Goal: Task Accomplishment & Management: Use online tool/utility

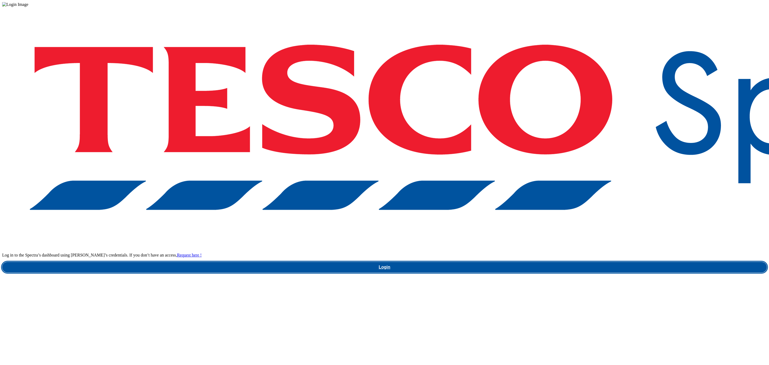
click at [580, 262] on link "Login" at bounding box center [384, 267] width 764 height 11
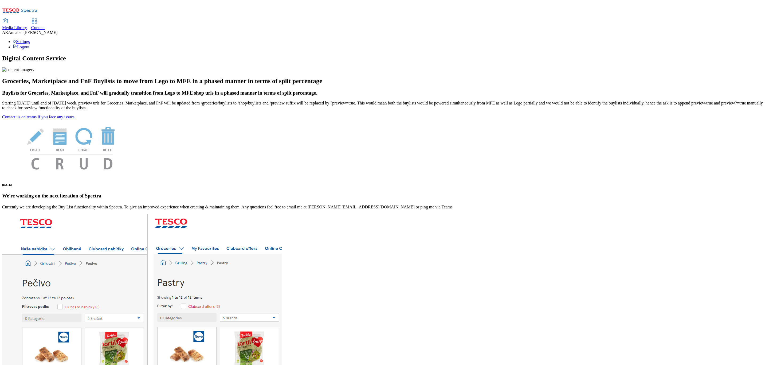
drag, startPoint x: 134, startPoint y: 1, endPoint x: 133, endPoint y: 4, distance: 3.6
click at [134, 2] on div "Media Library Content AR [PERSON_NAME] Settings Logout" at bounding box center [384, 25] width 764 height 47
click at [45, 25] on span "Content" at bounding box center [38, 27] width 14 height 5
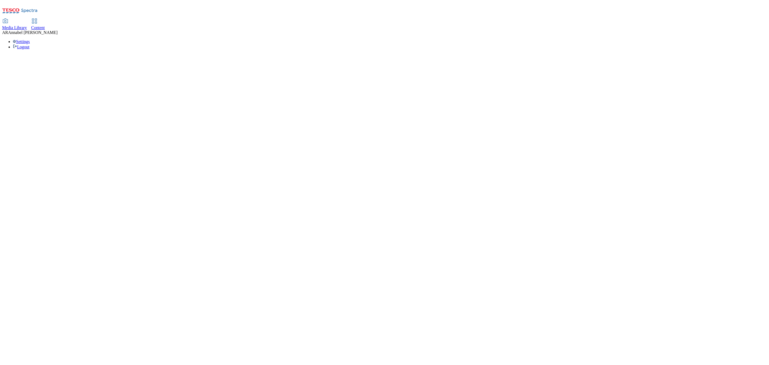
select select "ghs-[GEOGRAPHIC_DATA]"
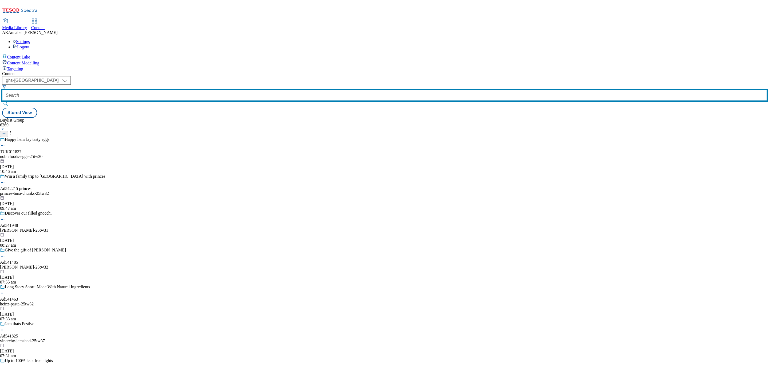
click at [132, 90] on input "text" at bounding box center [384, 95] width 764 height 11
paste input "542125"
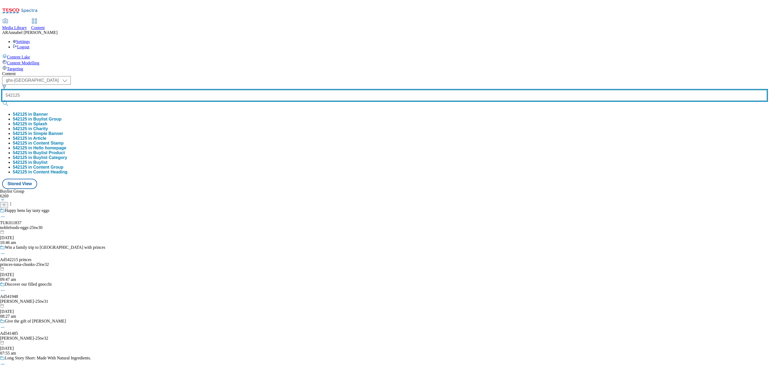
click at [115, 90] on input "542125" at bounding box center [384, 95] width 764 height 11
type input "ad542125"
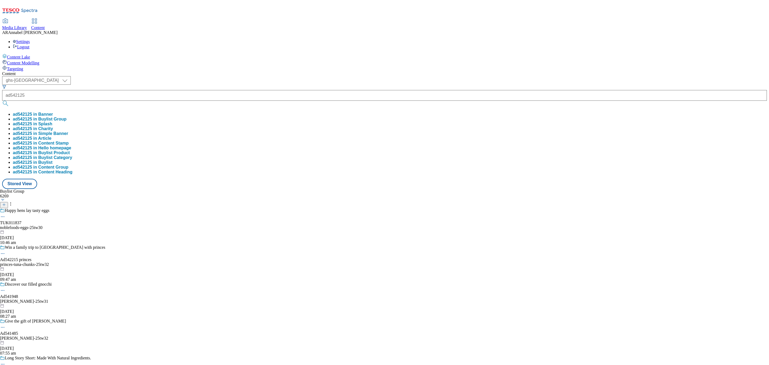
click at [66, 117] on button "ad542125 in Buylist Group" at bounding box center [40, 119] width 54 height 5
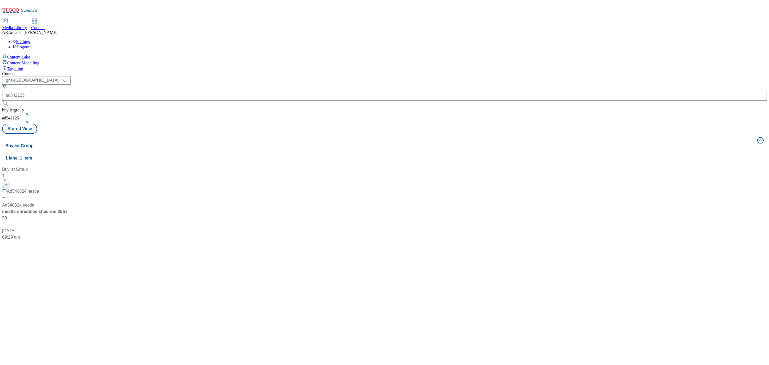
click at [69, 208] on div "/ nestle-shreddies-cheerios-25tw20" at bounding box center [35, 214] width 67 height 13
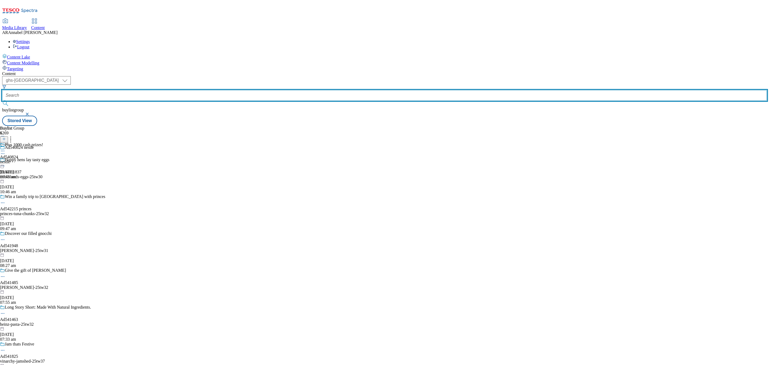
click at [125, 90] on input "text" at bounding box center [384, 95] width 764 height 11
paste input "542125"
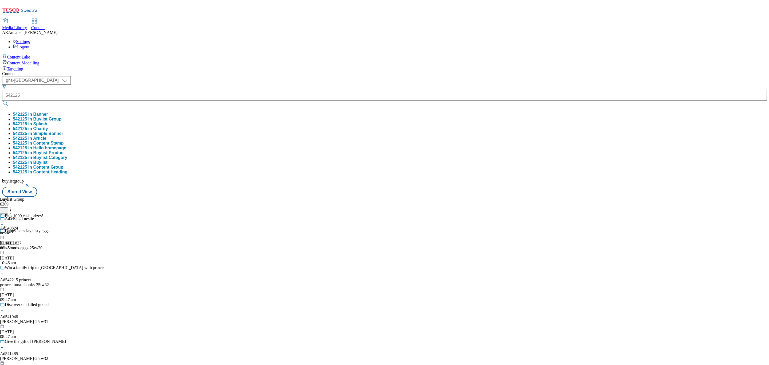
click at [61, 117] on button "542125 in Buylist Group" at bounding box center [37, 119] width 49 height 5
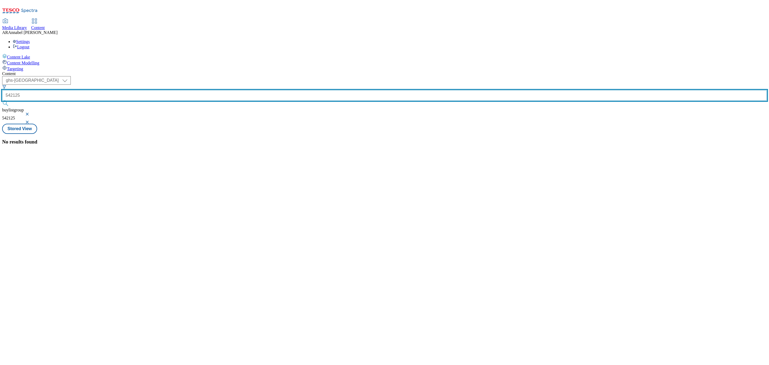
click at [133, 90] on input "542125" at bounding box center [384, 95] width 764 height 11
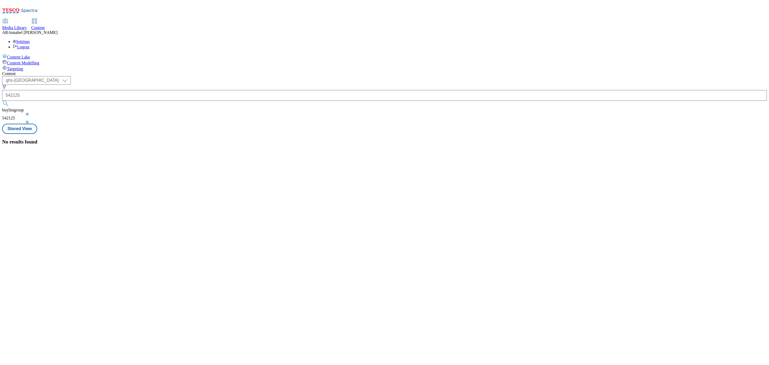
click at [113, 90] on div "542125" at bounding box center [384, 95] width 764 height 11
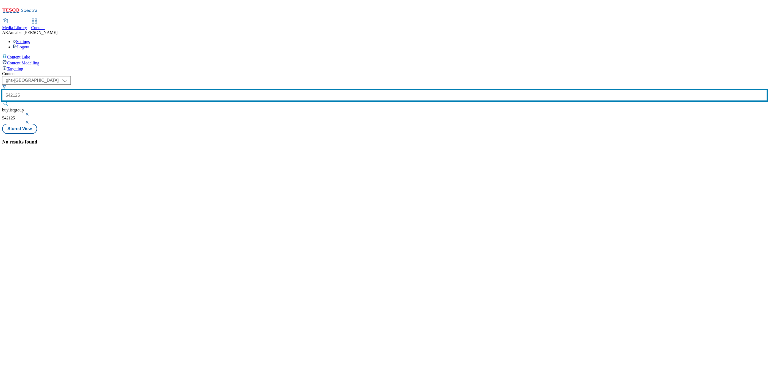
click at [116, 90] on input "542125" at bounding box center [384, 95] width 764 height 11
click at [135, 90] on input "ad542125" at bounding box center [384, 95] width 764 height 11
type input "ad542125"
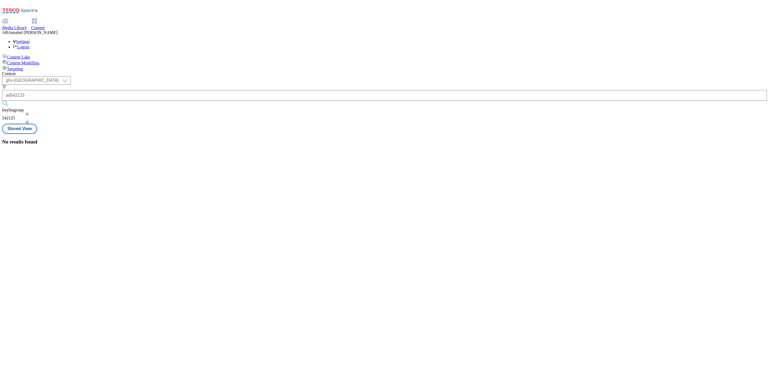
click at [10, 101] on button "submit" at bounding box center [5, 103] width 7 height 5
click at [30, 120] on button "button" at bounding box center [27, 121] width 5 height 3
click at [30, 112] on button "button" at bounding box center [27, 113] width 5 height 3
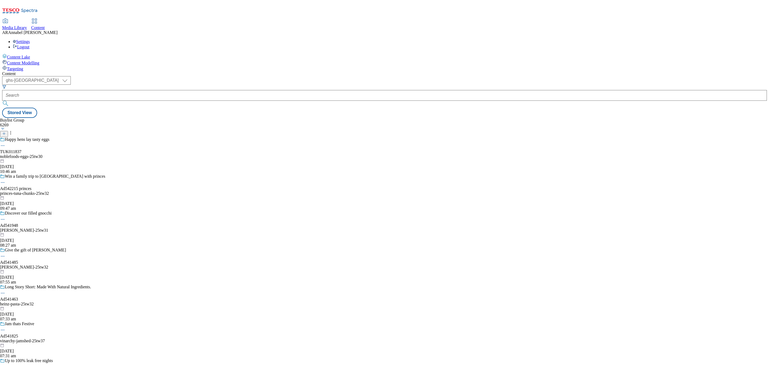
click at [6, 132] on icon at bounding box center [4, 134] width 4 height 4
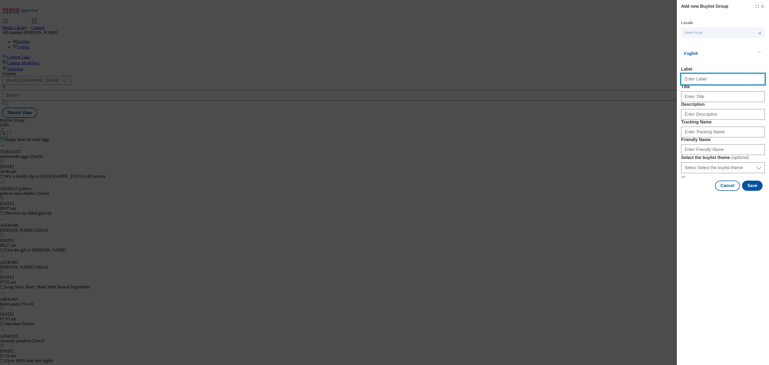
click at [698, 78] on input "Label" at bounding box center [723, 79] width 84 height 11
paste input "542125"
type input "ad542125"
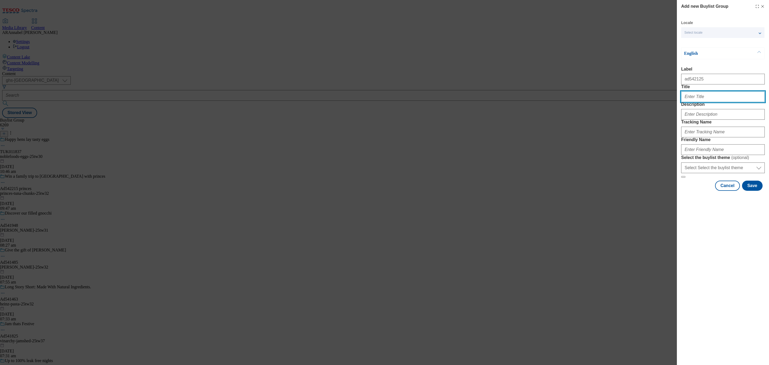
click at [693, 102] on input "Title" at bounding box center [723, 96] width 84 height 11
click at [714, 102] on input "Title" at bounding box center [723, 96] width 84 height 11
type input "Ben & Jerry's"
click at [717, 120] on input "Description" at bounding box center [723, 114] width 84 height 11
type input "UL_Ben&Jerrys"
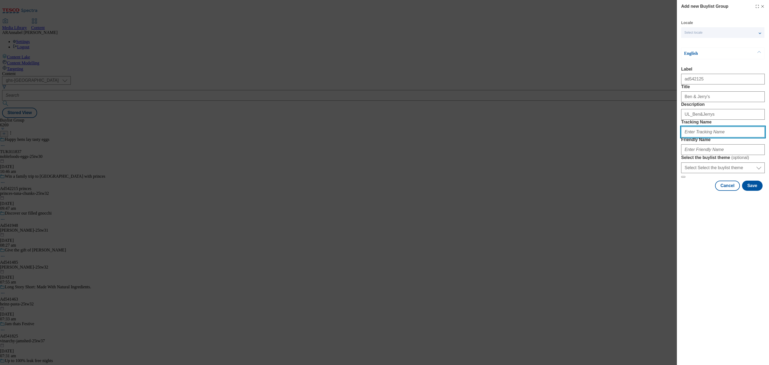
click at [706, 137] on input "Tracking Name" at bounding box center [723, 131] width 84 height 11
paste input "542125"
type input "DH_ad542125"
click at [699, 155] on input "Friendly Name" at bounding box center [723, 149] width 84 height 11
click at [750, 191] on button "Save" at bounding box center [752, 185] width 21 height 10
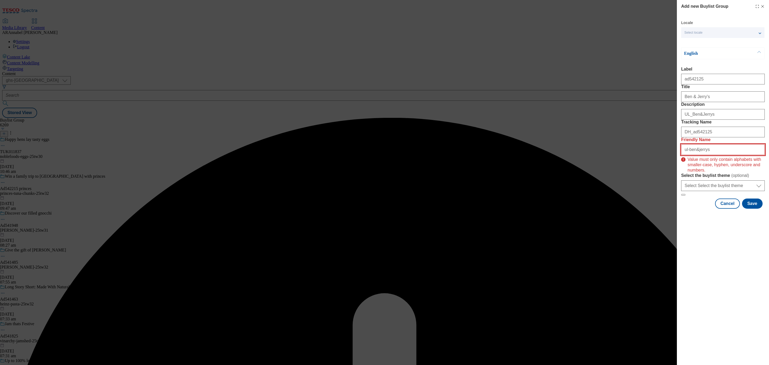
click at [736, 155] on input "ul-ben&jerrys" at bounding box center [723, 149] width 84 height 11
click at [696, 155] on input "ul-ben&jerrys" at bounding box center [723, 149] width 84 height 11
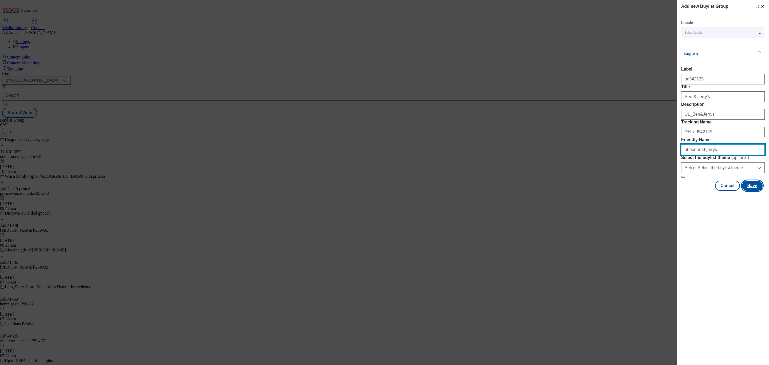
type input "ul-ben-and-jerrys"
click at [755, 191] on button "Save" at bounding box center [752, 185] width 21 height 10
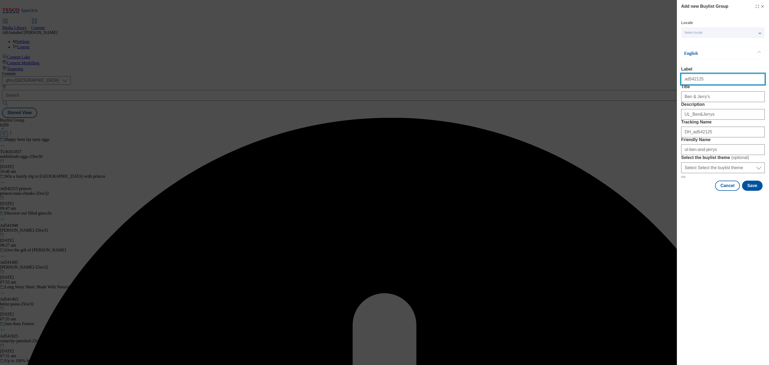
click at [713, 84] on input "ad542125" at bounding box center [723, 79] width 84 height 11
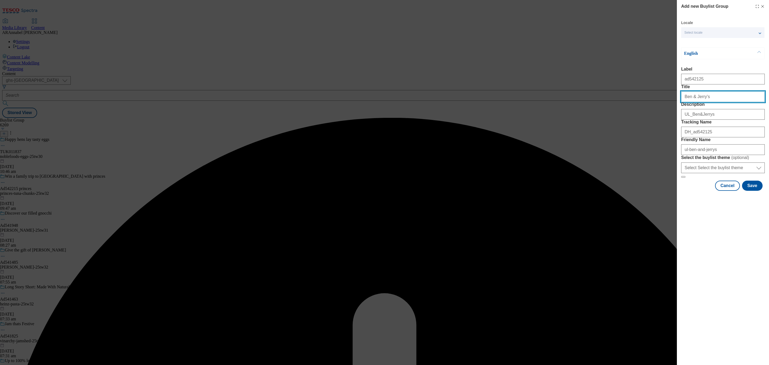
click at [719, 102] on input "Ben & Jerry's" at bounding box center [723, 96] width 84 height 11
type input "Ben & Jerry's"
click at [762, 191] on div "Cancel Save" at bounding box center [723, 185] width 84 height 10
click at [754, 191] on button "Save" at bounding box center [752, 185] width 21 height 10
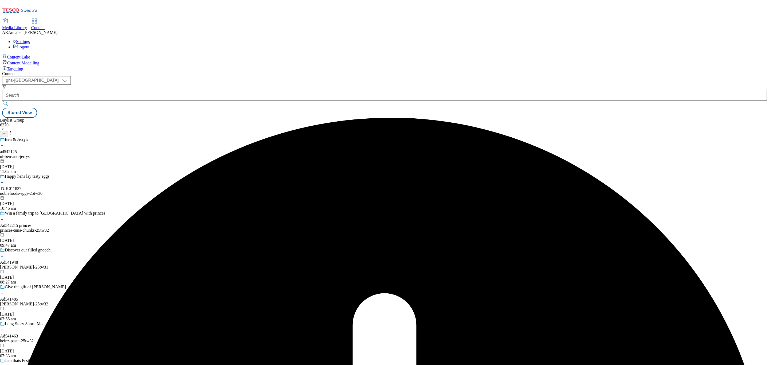
click at [105, 154] on div "ul-ben-and-jerrys" at bounding box center [52, 156] width 105 height 5
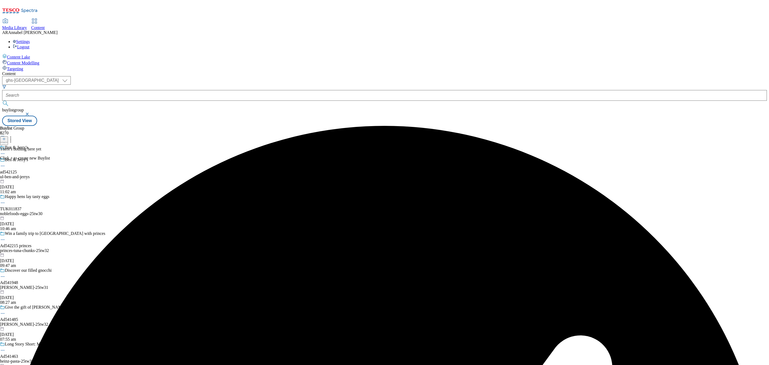
click at [5, 163] on icon at bounding box center [2, 165] width 5 height 5
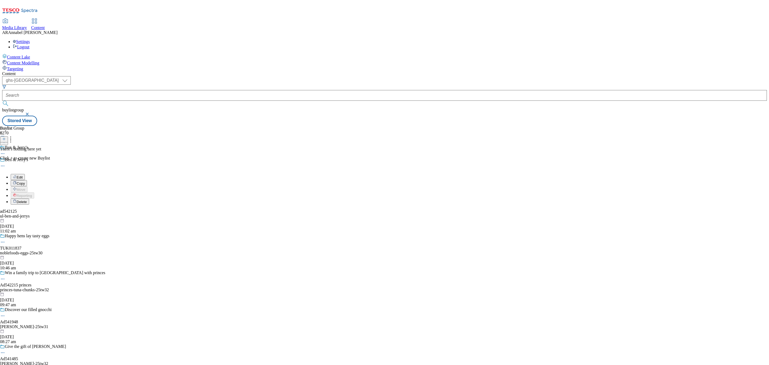
click at [25, 174] on button "Edit" at bounding box center [18, 177] width 14 height 6
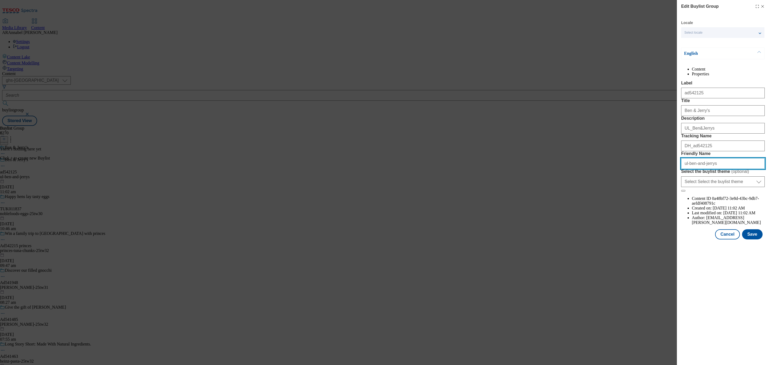
drag, startPoint x: 706, startPoint y: 212, endPoint x: 689, endPoint y: 212, distance: 17.9
click at [689, 169] on input "ul-ben-and-jerrys" at bounding box center [723, 163] width 84 height 11
type input "ul-25tw29-benandjerrys"
click at [758, 239] on button "Save" at bounding box center [752, 234] width 21 height 10
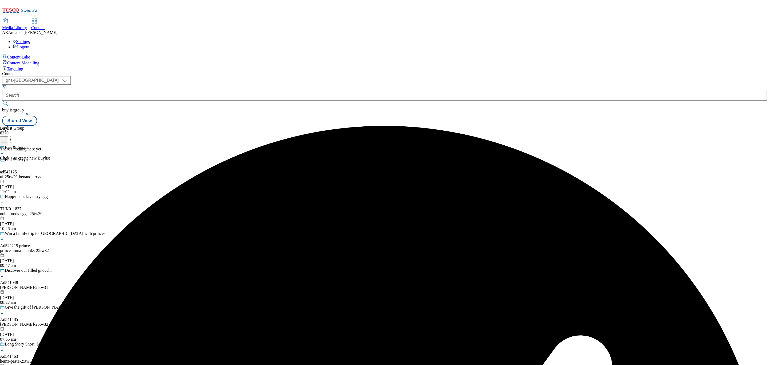
click at [6, 137] on icon at bounding box center [4, 139] width 4 height 4
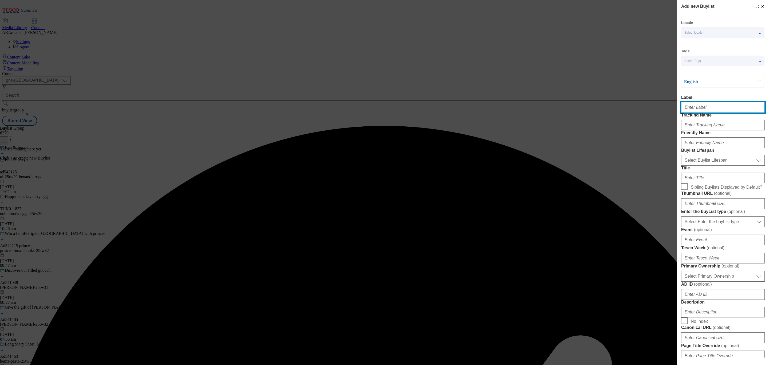
click at [703, 108] on input "Label" at bounding box center [723, 107] width 84 height 11
paste input "542125"
type input "ad542125"
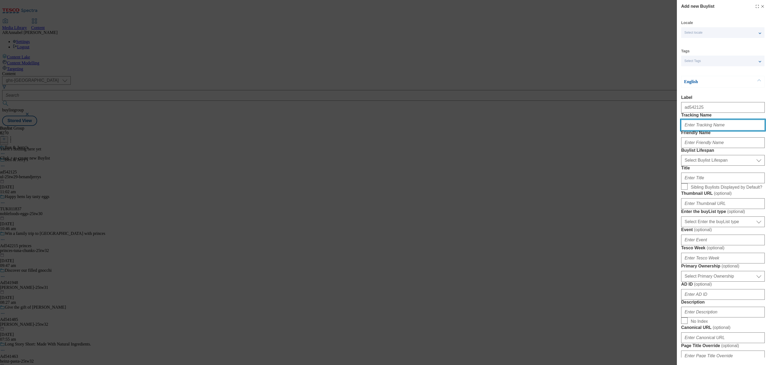
click at [696, 130] on input "Tracking Name" at bounding box center [723, 125] width 84 height 11
paste input "542125"
type input "DH_ad542125"
click at [698, 148] on input "Friendly Name" at bounding box center [723, 142] width 84 height 11
type input "ul-25tw29-benandjerrys"
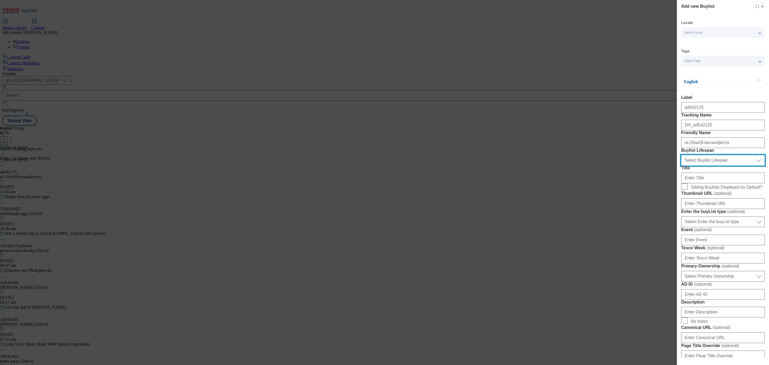
click at [705, 165] on select "Select Buylist Lifespan evergreen seasonal tactical" at bounding box center [723, 160] width 84 height 11
select select "tactical"
click at [681, 165] on select "Select Buylist Lifespan evergreen seasonal tactical" at bounding box center [723, 160] width 84 height 11
click at [702, 183] on input "Title" at bounding box center [723, 177] width 84 height 11
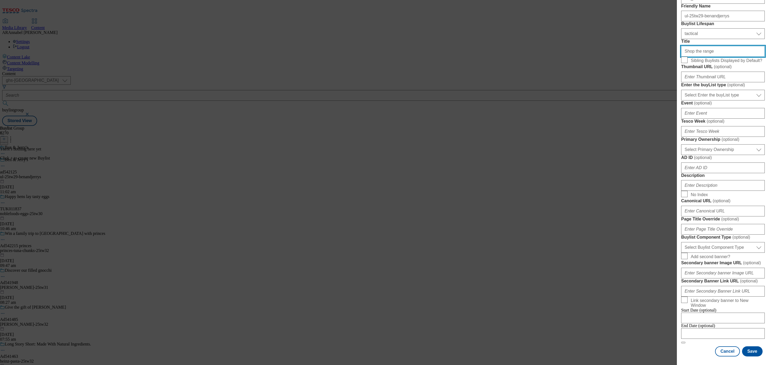
scroll to position [327, 0]
type input "Shop the range"
click at [743, 346] on button "Save" at bounding box center [752, 351] width 21 height 10
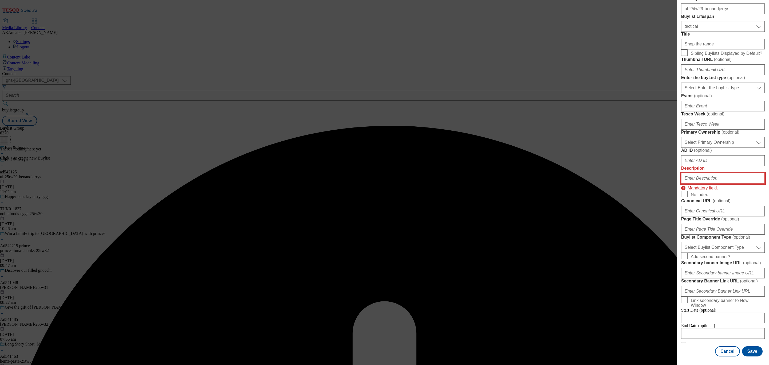
click at [706, 173] on input "Description" at bounding box center [723, 178] width 84 height 11
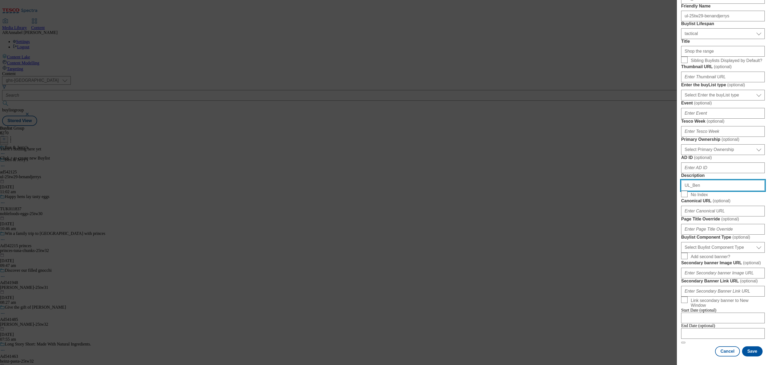
type input "UL_Ben&Jerrys"
click at [748, 346] on button "Save" at bounding box center [752, 351] width 21 height 10
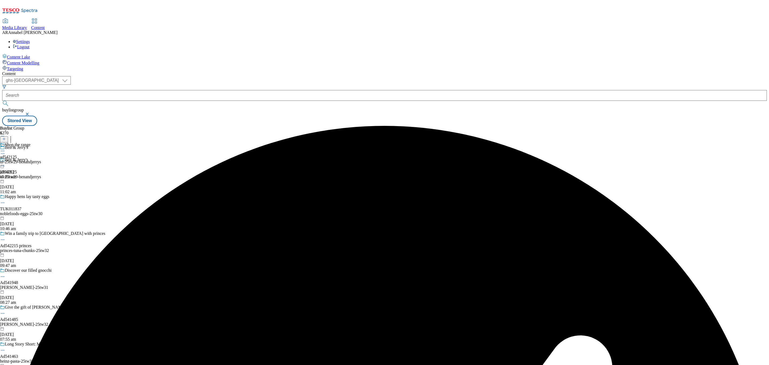
click at [41, 159] on div "ul-25tw29-benandjerrys" at bounding box center [20, 161] width 41 height 5
click at [6, 137] on icon at bounding box center [4, 139] width 4 height 4
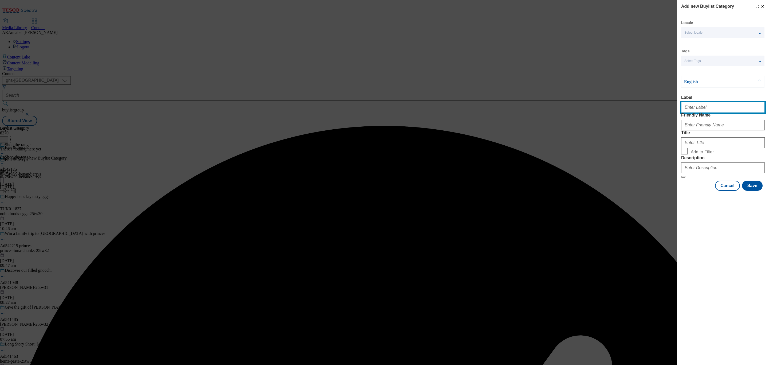
click at [698, 112] on input "Label" at bounding box center [723, 107] width 84 height 11
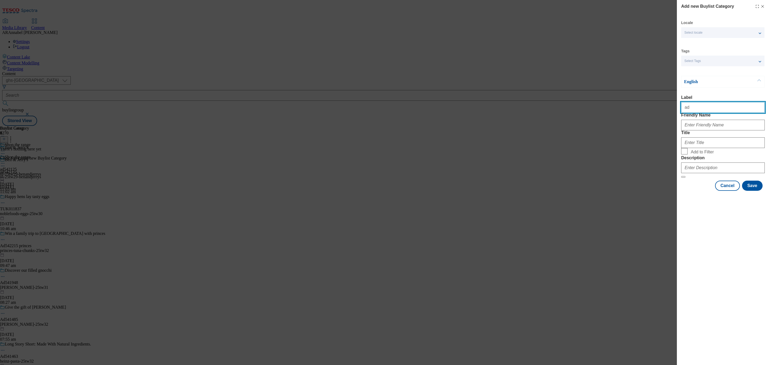
paste input "542125"
type input "ad542125"
click at [704, 130] on div "Modal" at bounding box center [723, 123] width 84 height 13
click at [706, 130] on input "Friendly Name" at bounding box center [723, 125] width 84 height 11
type input "ul-25tw29-benandjerrys"
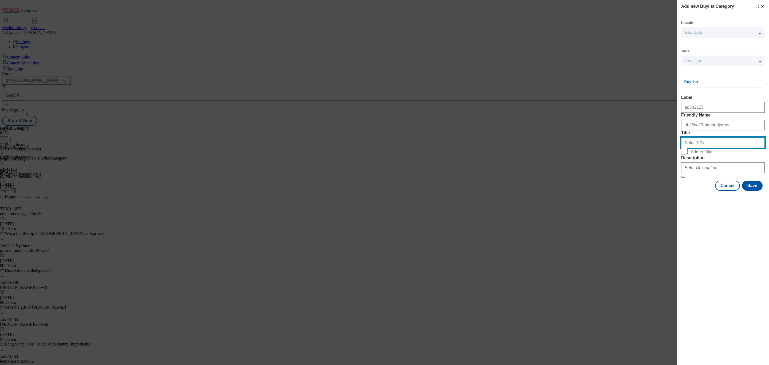
click at [704, 148] on input "Title" at bounding box center [723, 142] width 84 height 11
type input "Shop the range"
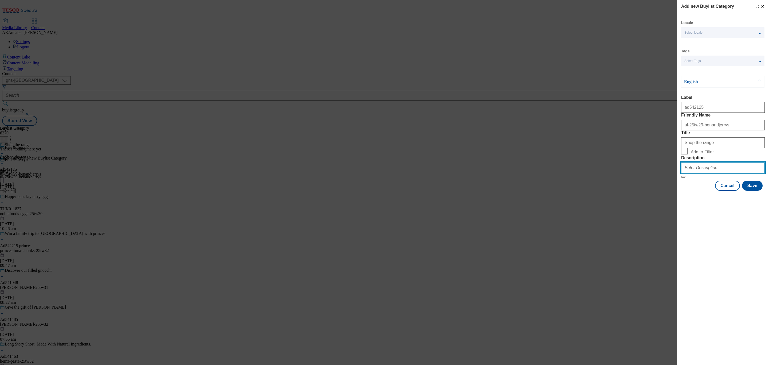
click at [722, 173] on input "Description" at bounding box center [723, 167] width 84 height 11
type input "UL_Ben&Jerrys"
click at [755, 191] on button "Save" at bounding box center [752, 185] width 21 height 10
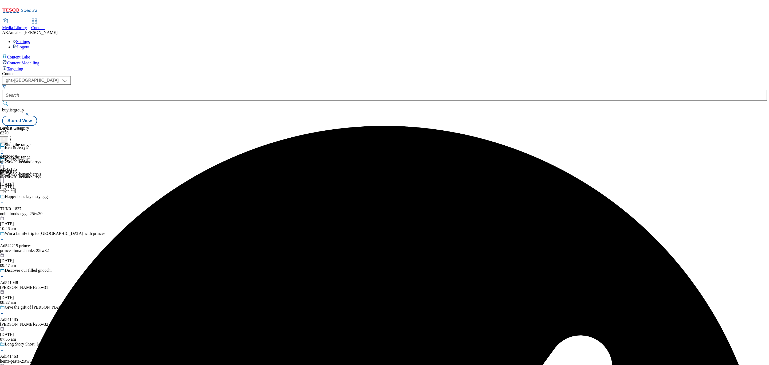
click at [41, 159] on div "ul-25tw29-benandjerrys" at bounding box center [20, 161] width 41 height 5
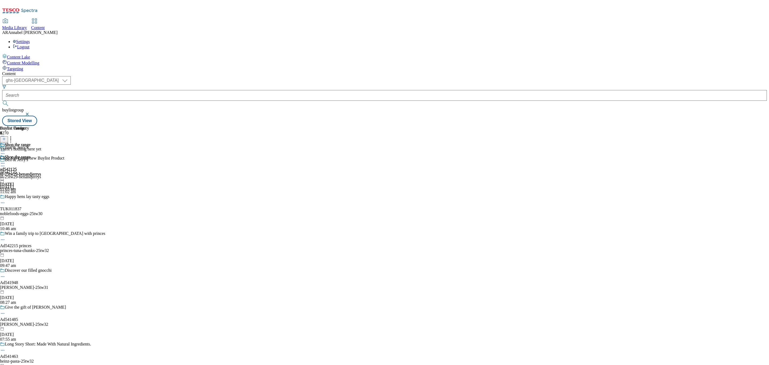
click at [6, 137] on icon at bounding box center [4, 139] width 4 height 4
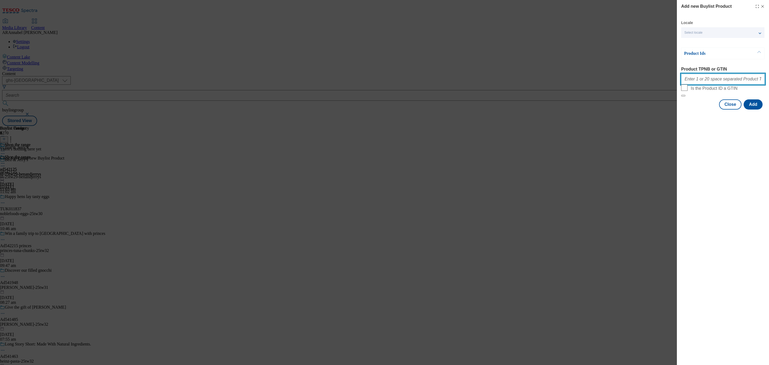
click at [706, 79] on input "Product TPNB or GTIN" at bounding box center [723, 79] width 84 height 11
paste input ""87798161 87797594 87689117 87738763 89980229 88504261 96092417 91782260 875895…"
type input "87798161 87797594 87689117 87738763 89980229 88504261 96092417 91782260 8758956…"
click at [749, 109] on button "Add" at bounding box center [752, 104] width 19 height 10
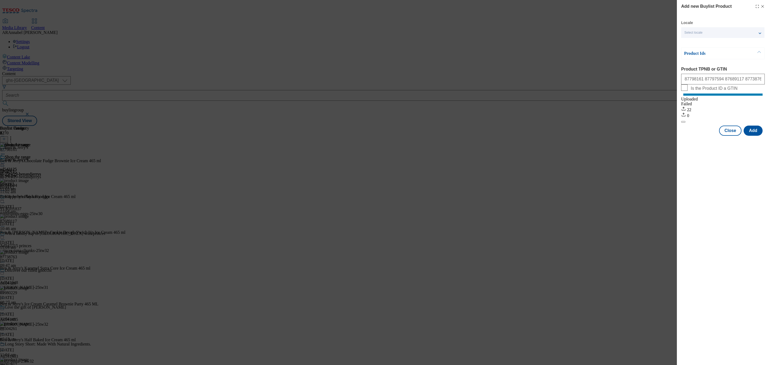
click at [762, 6] on icon "Modal" at bounding box center [762, 6] width 4 height 4
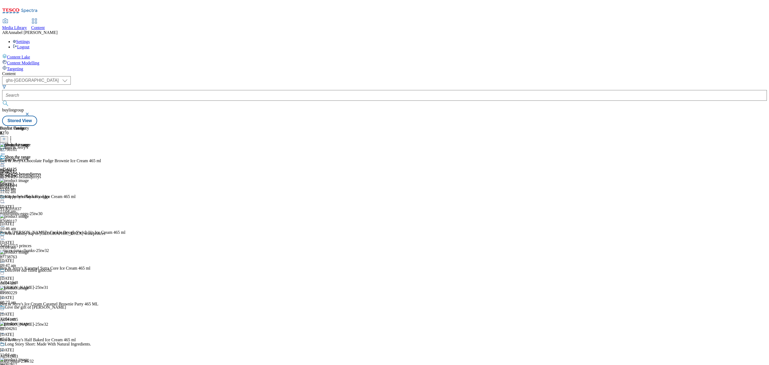
click at [11, 139] on circle at bounding box center [10, 139] width 1 height 1
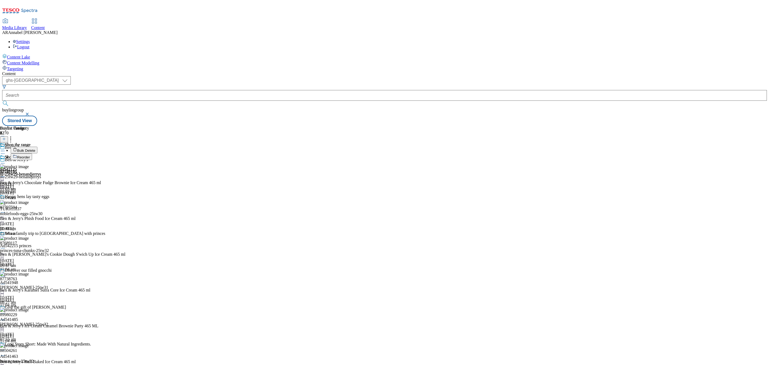
click at [30, 155] on span "Reorder" at bounding box center [23, 157] width 13 height 4
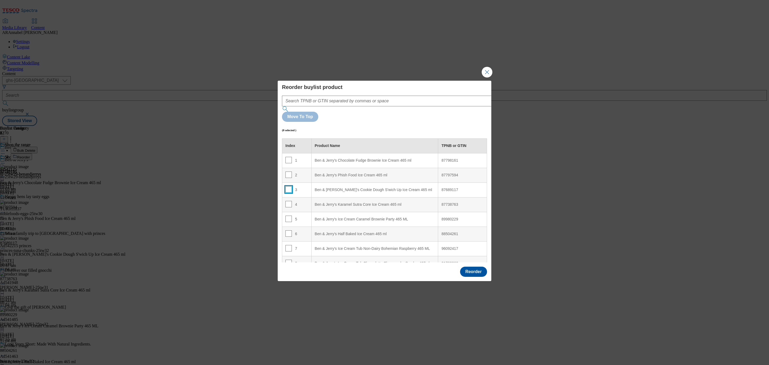
drag, startPoint x: 286, startPoint y: 175, endPoint x: 305, endPoint y: 150, distance: 31.8
click at [286, 186] on input "Modal" at bounding box center [288, 189] width 6 height 6
checkbox input "true"
click at [309, 153] on td "1" at bounding box center [296, 160] width 29 height 15
click at [287, 157] on input "Modal" at bounding box center [288, 160] width 6 height 6
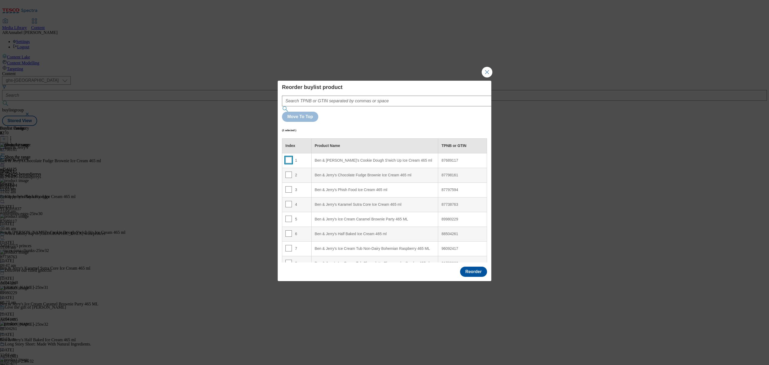
checkbox input "false"
click at [488, 77] on button "Close Modal" at bounding box center [486, 72] width 11 height 11
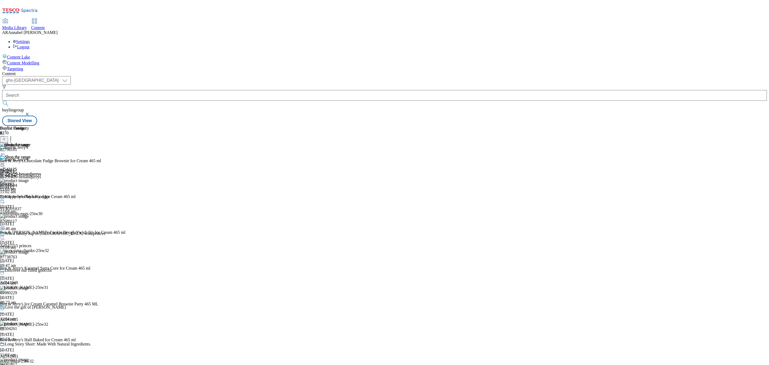
click at [6, 137] on icon at bounding box center [4, 139] width 4 height 4
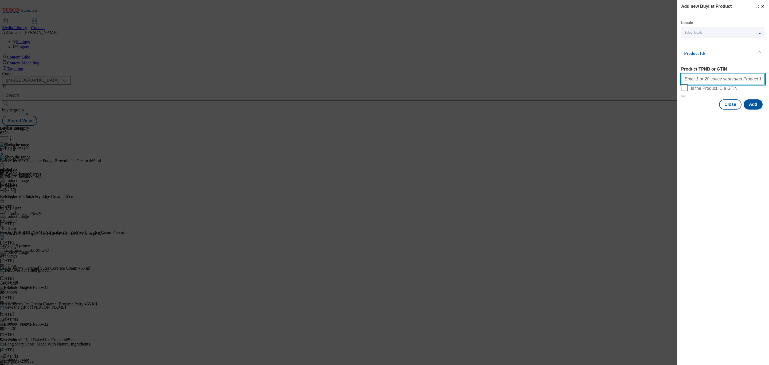
click at [701, 80] on input "Product TPNB or GTIN" at bounding box center [723, 79] width 84 height 11
paste input "88503521"
type input "88503521"
click at [753, 109] on button "Add" at bounding box center [752, 104] width 19 height 10
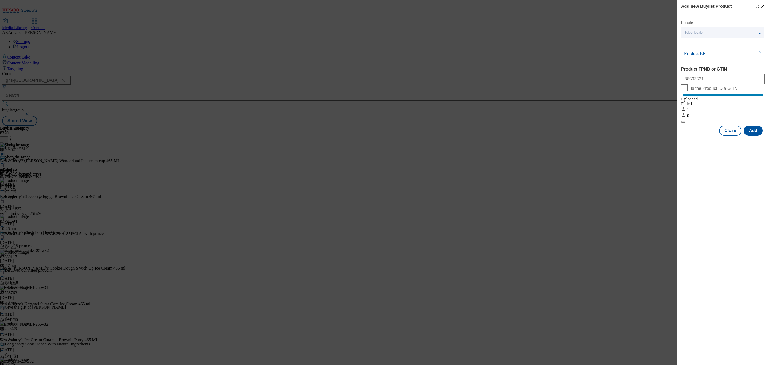
click at [759, 6] on div "Modal" at bounding box center [760, 6] width 10 height 4
click at [760, 5] on icon "Modal" at bounding box center [762, 6] width 4 height 4
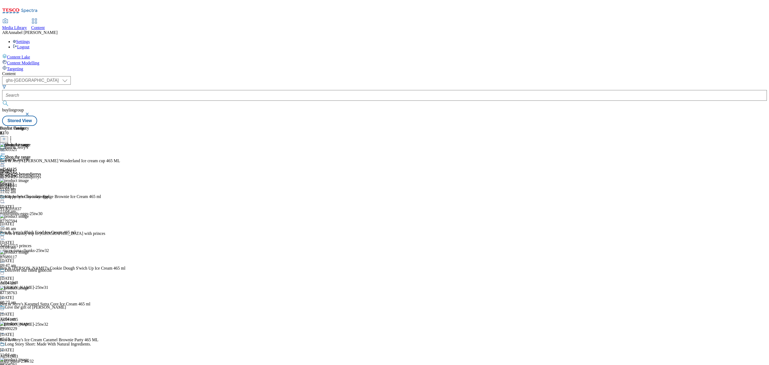
click at [13, 135] on icon at bounding box center [10, 137] width 5 height 5
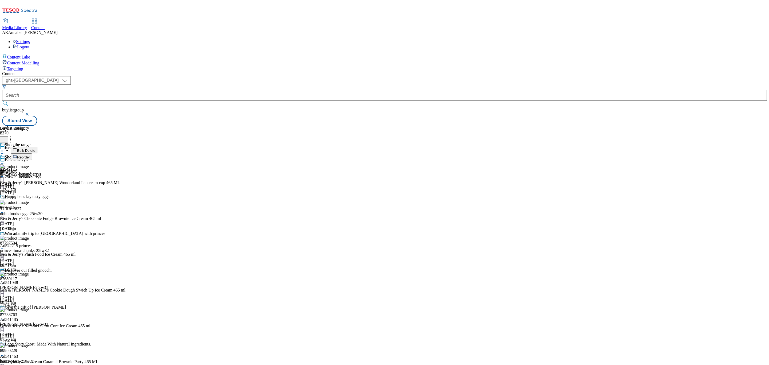
click at [30, 155] on span "Reorder" at bounding box center [23, 157] width 13 height 4
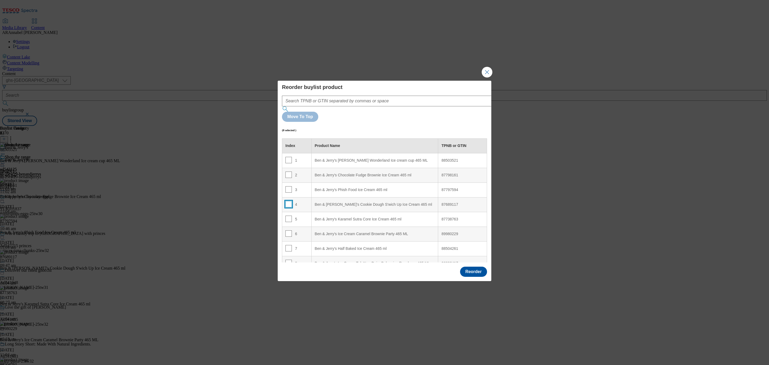
click at [287, 201] on input "Modal" at bounding box center [288, 204] width 6 height 6
checkbox input "true"
click at [291, 171] on div "2" at bounding box center [296, 175] width 23 height 8
click at [287, 171] on input "Modal" at bounding box center [288, 174] width 6 height 6
checkbox input "false"
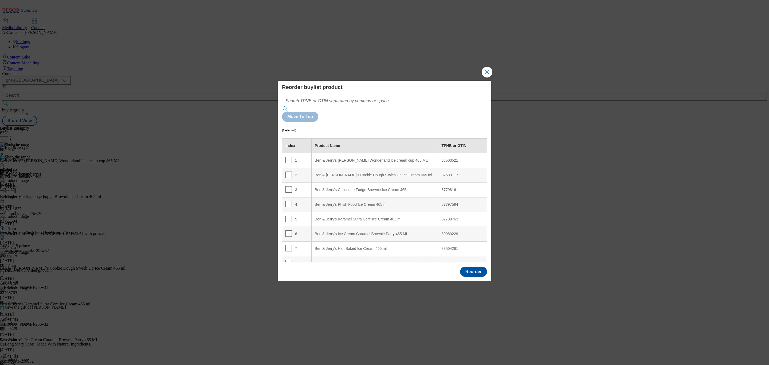
click at [463, 173] on div "87689117" at bounding box center [462, 175] width 42 height 5
click at [471, 266] on button "Reorder" at bounding box center [473, 271] width 27 height 10
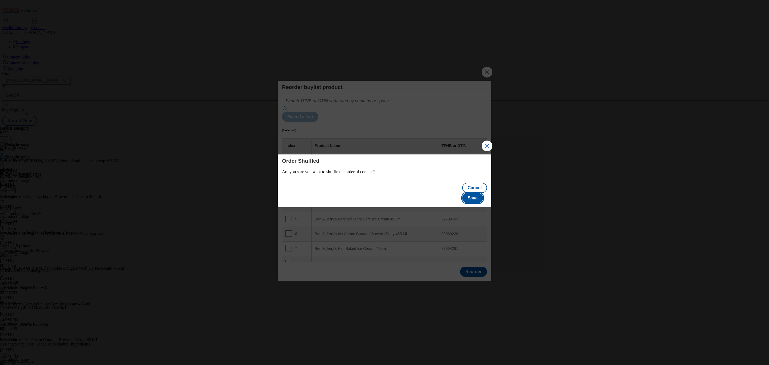
click at [477, 193] on button "Save" at bounding box center [472, 198] width 21 height 10
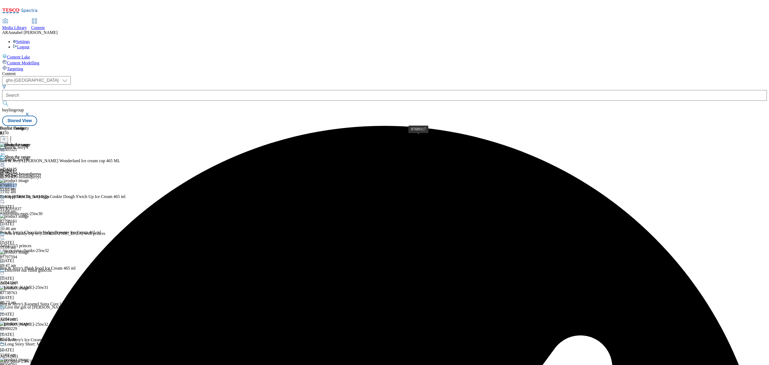
drag, startPoint x: 423, startPoint y: 140, endPoint x: 399, endPoint y: 139, distance: 23.8
click at [17, 183] on div "87689117" at bounding box center [8, 185] width 17 height 5
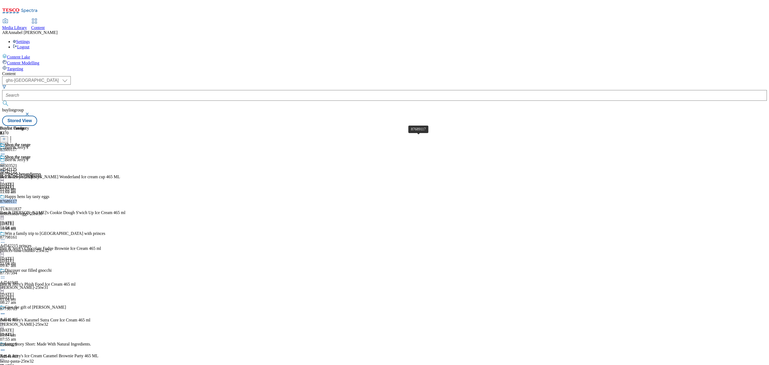
copy div "87689117"
drag, startPoint x: 418, startPoint y: 137, endPoint x: 399, endPoint y: 139, distance: 19.3
click at [17, 199] on div "87689117" at bounding box center [8, 201] width 17 height 5
click at [13, 135] on icon at bounding box center [10, 137] width 5 height 5
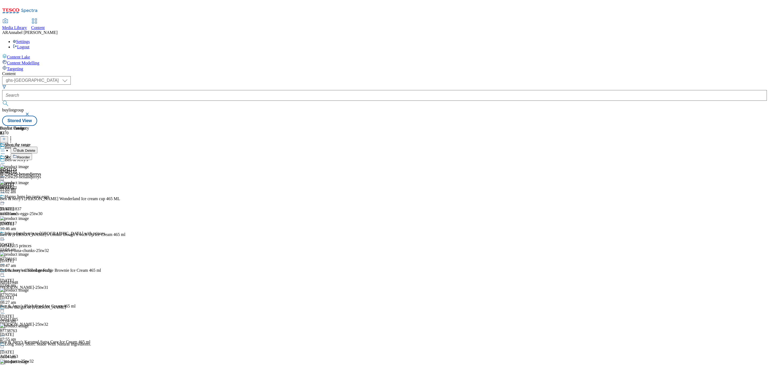
click at [30, 155] on span "Reorder" at bounding box center [23, 157] width 13 height 4
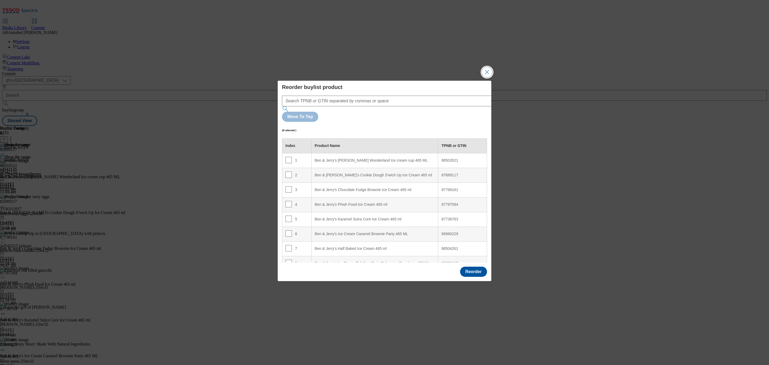
click at [489, 77] on button "Close Modal" at bounding box center [486, 72] width 11 height 11
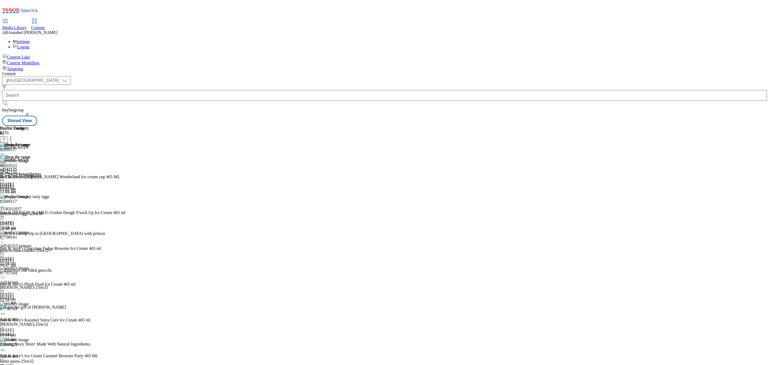
click at [6, 137] on icon at bounding box center [4, 139] width 4 height 4
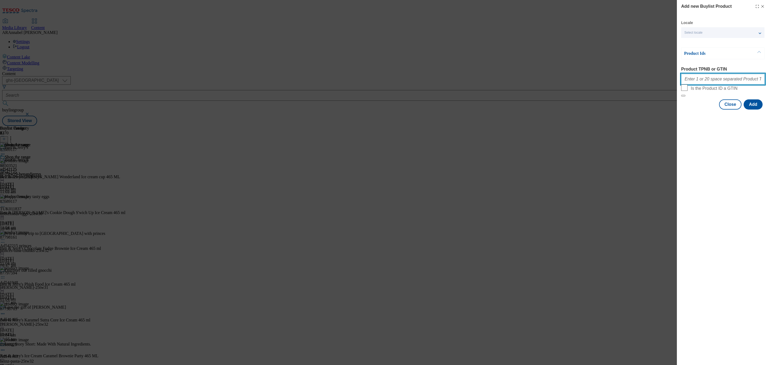
click at [695, 82] on input "Product TPNB or GTIN" at bounding box center [723, 79] width 84 height 11
paste input "97180968"
type input "97180968"
click at [749, 109] on button "Add" at bounding box center [752, 104] width 19 height 10
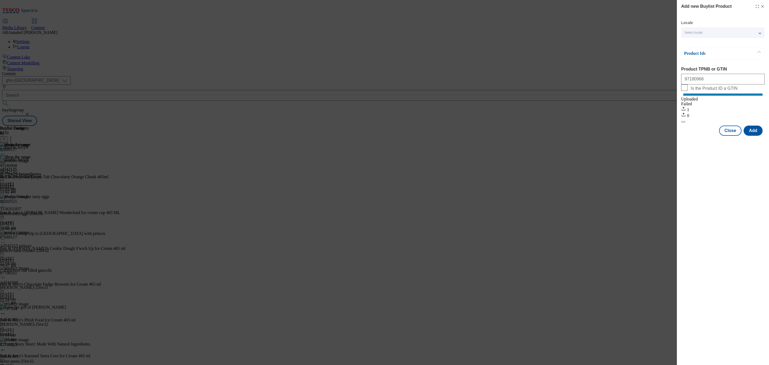
click at [764, 7] on icon "Modal" at bounding box center [762, 6] width 4 height 4
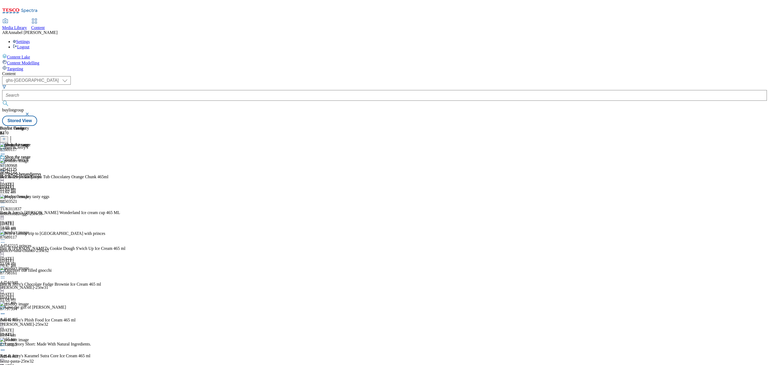
click at [13, 135] on icon at bounding box center [10, 137] width 5 height 5
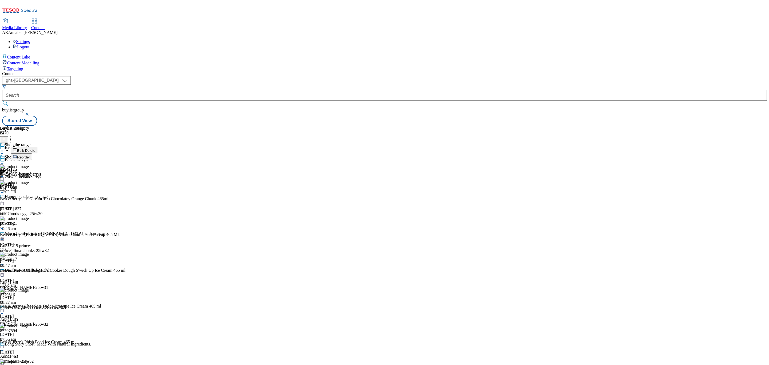
click at [30, 155] on span "Reorder" at bounding box center [23, 157] width 13 height 4
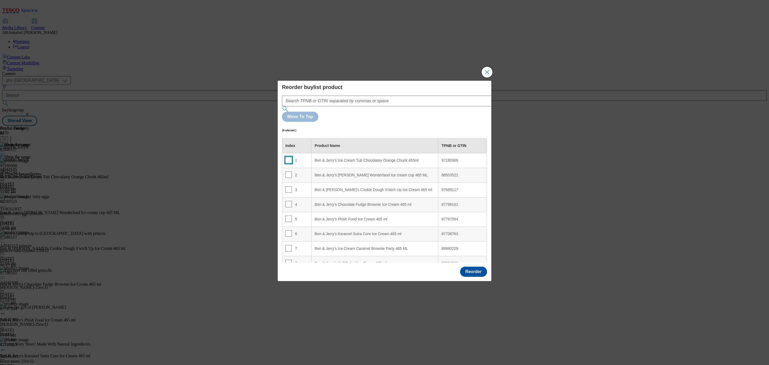
click at [287, 157] on input "Modal" at bounding box center [288, 160] width 6 height 6
checkbox input "true"
click at [334, 197] on ml "Ben & Jerry's Chocolate Fudge Brownie Ice Cream 465 ml" at bounding box center [374, 204] width 127 height 15
click at [303, 186] on div "3" at bounding box center [296, 190] width 23 height 8
click at [473, 266] on button "Reorder" at bounding box center [473, 271] width 27 height 10
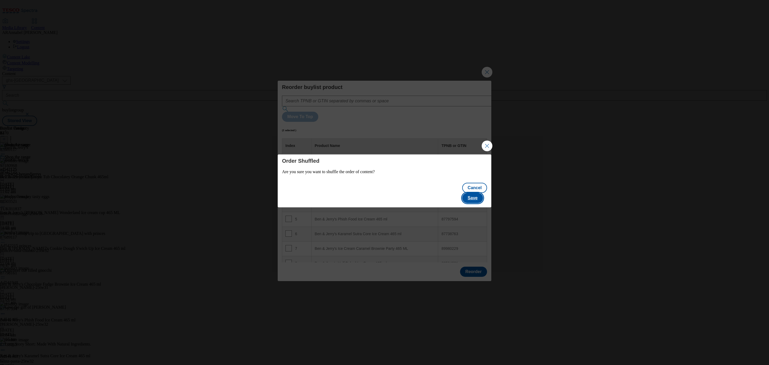
click at [479, 193] on button "Save" at bounding box center [472, 198] width 21 height 10
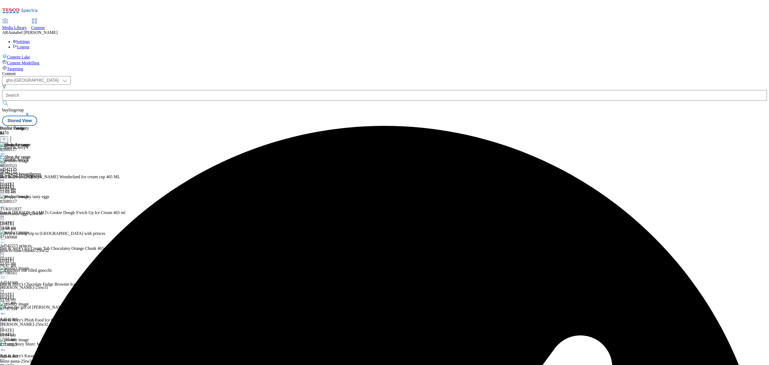
click at [5, 160] on icon at bounding box center [2, 162] width 5 height 5
click at [29, 197] on span "Preview" at bounding box center [23, 199] width 13 height 4
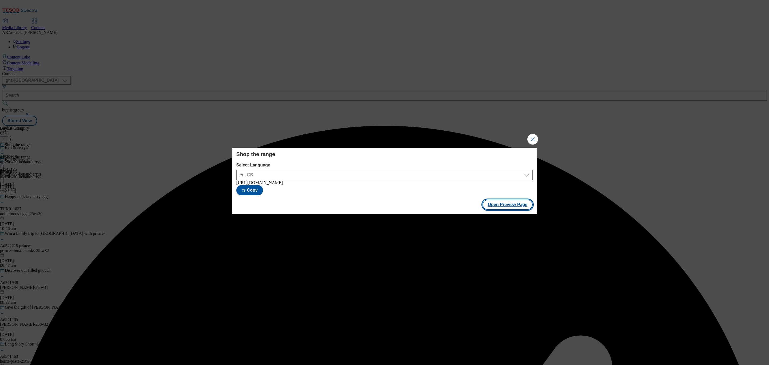
click at [512, 209] on button "Open Preview Page" at bounding box center [507, 204] width 50 height 10
click at [535, 138] on button "Close Modal" at bounding box center [532, 139] width 11 height 11
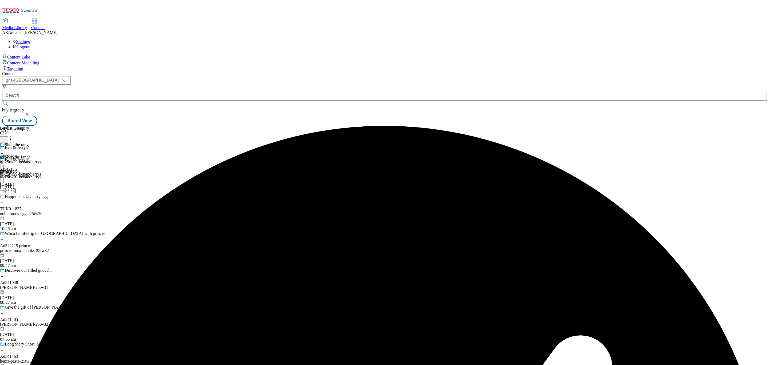
click at [5, 160] on icon at bounding box center [2, 162] width 5 height 5
click at [28, 215] on span "Publish" at bounding box center [23, 217] width 12 height 4
click at [41, 159] on div "ul-25tw29-benandjerrys" at bounding box center [20, 161] width 41 height 5
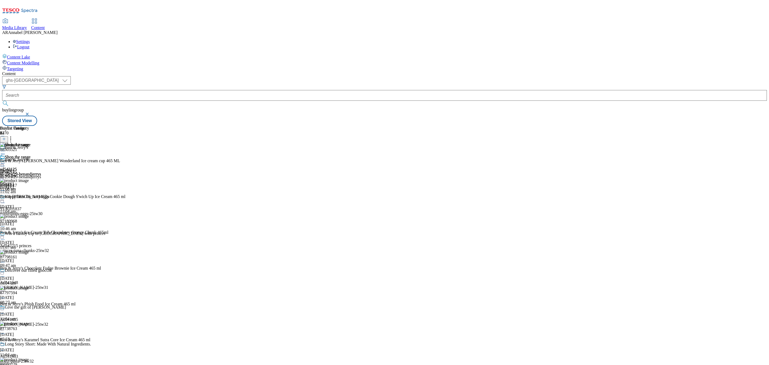
click at [13, 135] on icon at bounding box center [10, 137] width 5 height 5
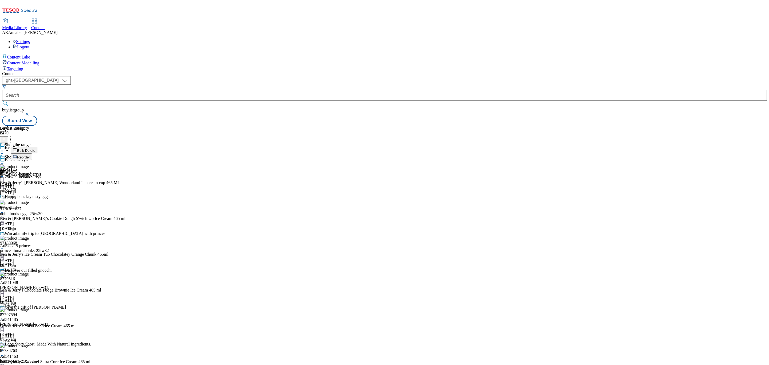
click at [6, 137] on icon at bounding box center [4, 139] width 4 height 4
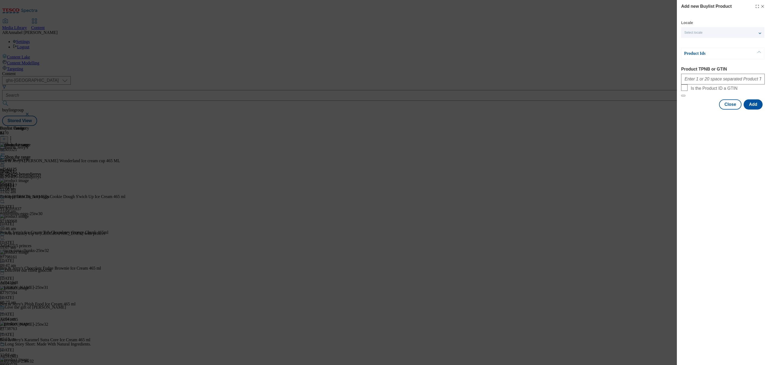
click at [700, 55] on p "Product Ids" at bounding box center [712, 53] width 56 height 5
click at [762, 6] on icon "Modal" at bounding box center [762, 6] width 4 height 4
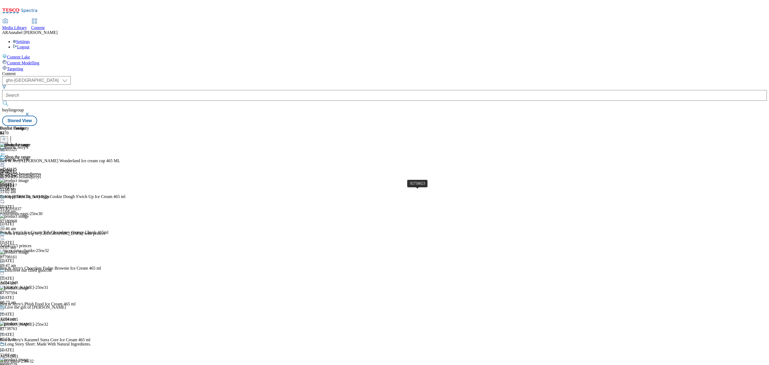
scroll to position [553, 0]
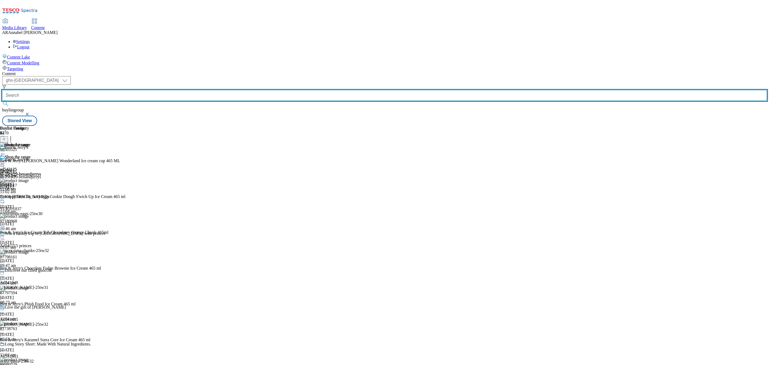
click at [130, 90] on input "text" at bounding box center [384, 95] width 764 height 11
paste input "kenvue-listerine-25tw30"
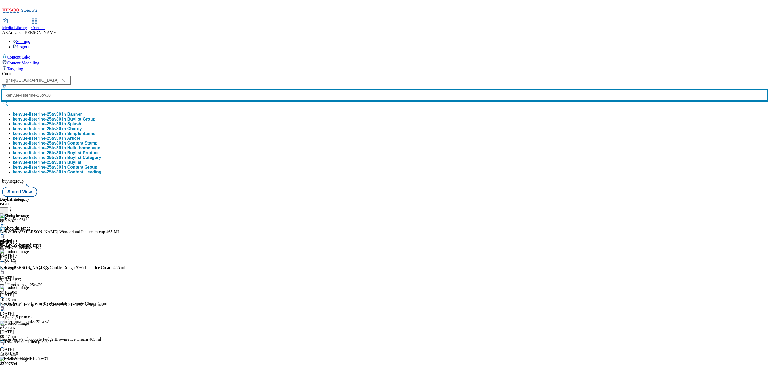
type input "kenvue-listerine-25tw30"
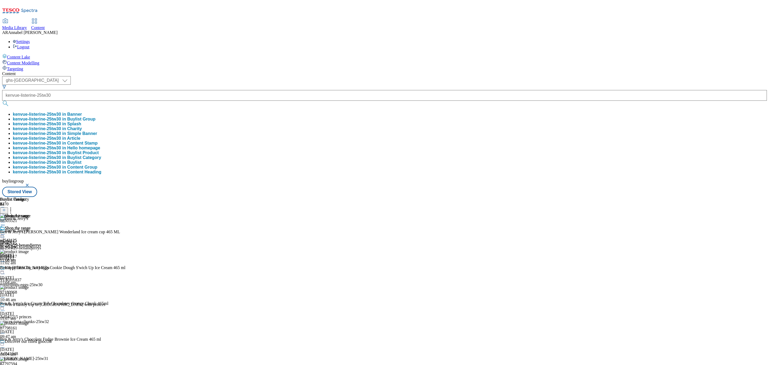
scroll to position [0, 0]
click at [95, 117] on button "kenvue-listerine-25tw30 in Buylist Group" at bounding box center [54, 119] width 82 height 5
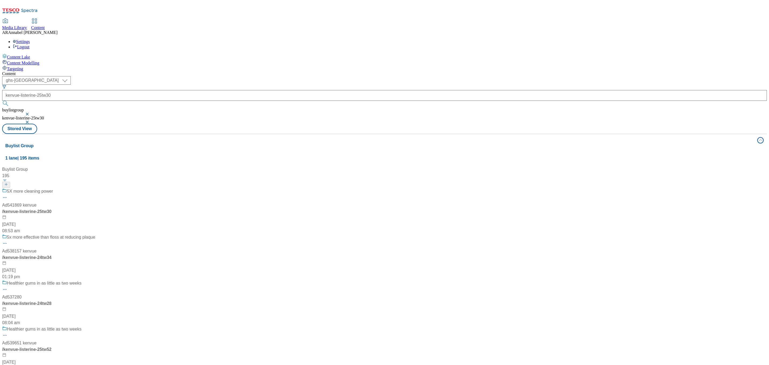
click at [95, 188] on div "5X more cleaning power Ad541869 [GEOGRAPHIC_DATA] / [GEOGRAPHIC_DATA]-listerine…" at bounding box center [48, 211] width 93 height 46
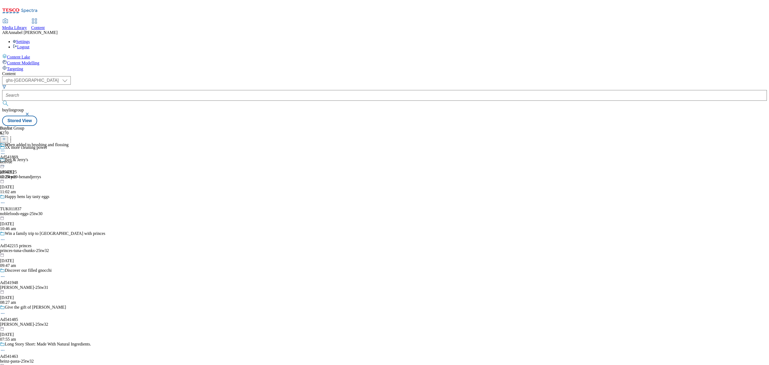
click at [69, 159] on div "kenvue" at bounding box center [34, 161] width 69 height 5
click at [48, 142] on div "Kenvue Ad541869 kenvue-listerine [DATE] 08:54 am" at bounding box center [24, 160] width 48 height 37
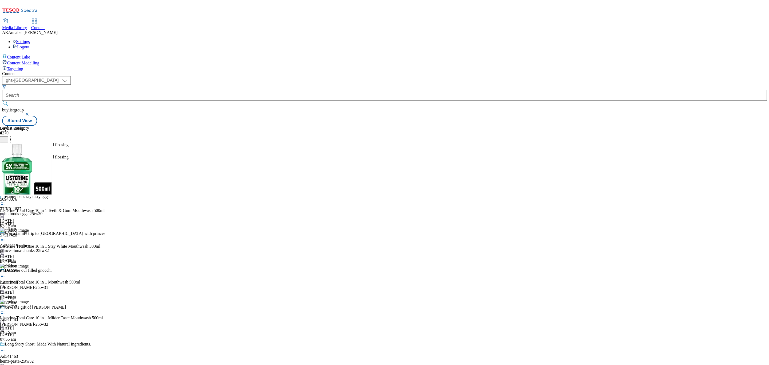
click at [13, 135] on icon at bounding box center [10, 137] width 5 height 5
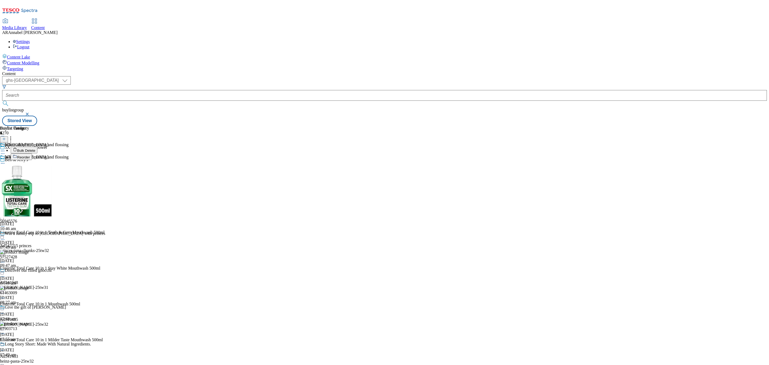
click at [30, 155] on span "Reorder" at bounding box center [23, 157] width 13 height 4
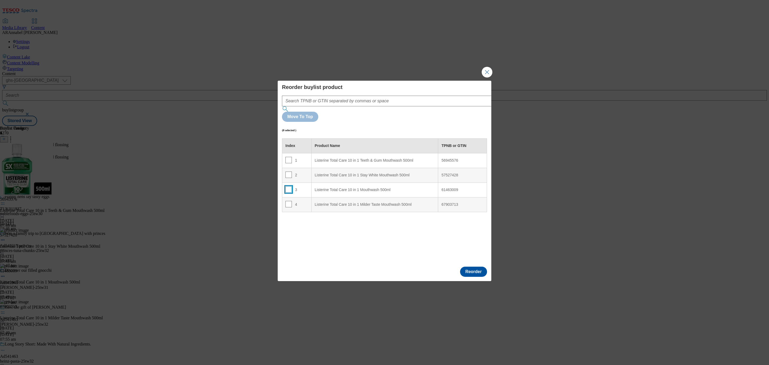
click at [285, 186] on input "Modal" at bounding box center [288, 189] width 6 height 6
checkbox input "true"
click at [344, 158] on div "Listerine Total Care 10 in 1 Teeth & Gum Mouthwash 500ml" at bounding box center [375, 160] width 120 height 5
click at [465, 263] on div "Reorder" at bounding box center [384, 272] width 213 height 18
click at [472, 266] on button "Reorder" at bounding box center [473, 271] width 27 height 10
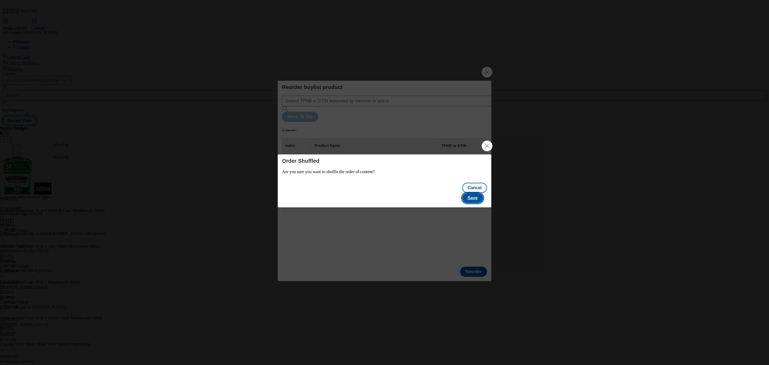
click at [477, 193] on button "Save" at bounding box center [472, 198] width 21 height 10
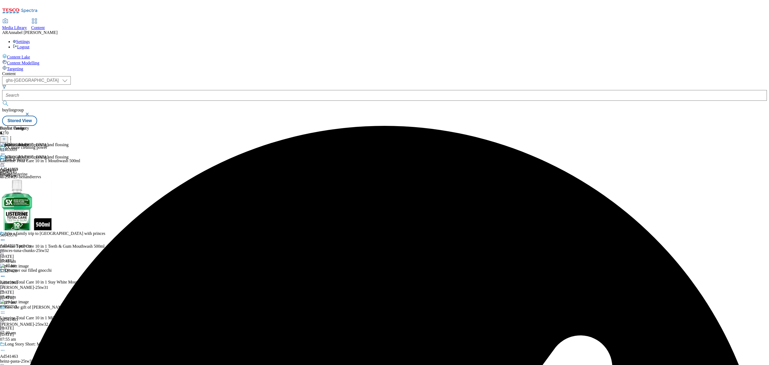
click at [5, 160] on icon at bounding box center [2, 162] width 5 height 5
click at [34, 222] on span "Un-publish" at bounding box center [25, 224] width 17 height 4
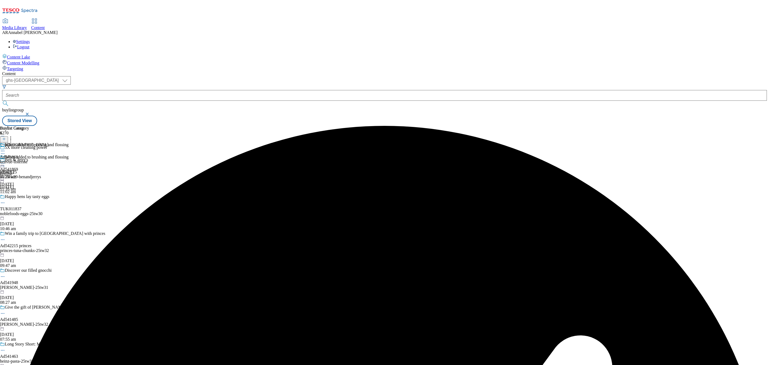
click at [5, 163] on circle at bounding box center [4, 163] width 1 height 1
click at [34, 203] on span "Un-preview" at bounding box center [26, 205] width 18 height 4
click at [5, 160] on icon at bounding box center [2, 162] width 5 height 5
click at [29, 197] on span "Preview" at bounding box center [23, 199] width 13 height 4
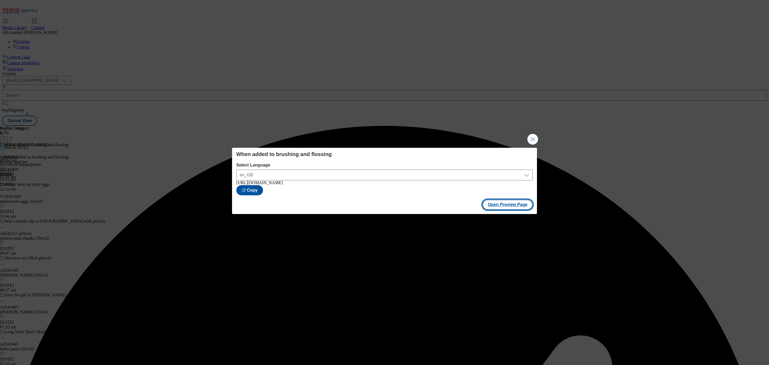
click at [497, 206] on button "Open Preview Page" at bounding box center [507, 204] width 50 height 10
click at [532, 135] on button "Close Modal" at bounding box center [532, 139] width 11 height 11
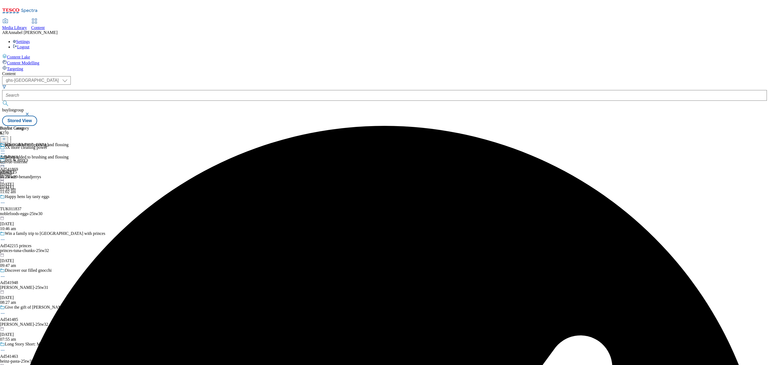
click at [5, 160] on icon at bounding box center [2, 162] width 5 height 5
click at [28, 215] on span "Publish" at bounding box center [23, 217] width 12 height 4
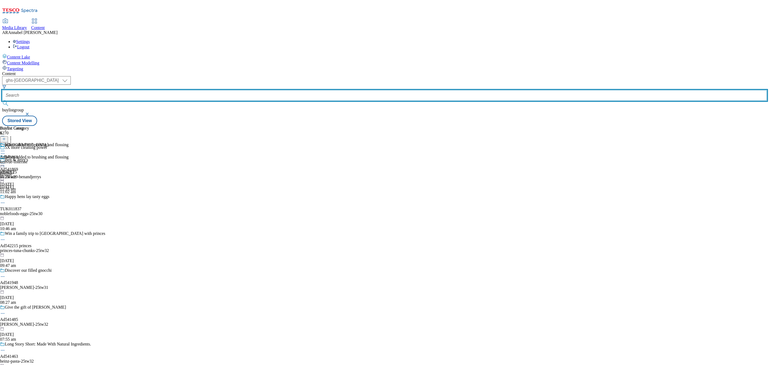
click at [131, 90] on input "text" at bounding box center [384, 95] width 764 height 11
paste input "kenvue-[MEDICAL_DATA]-25tw30"
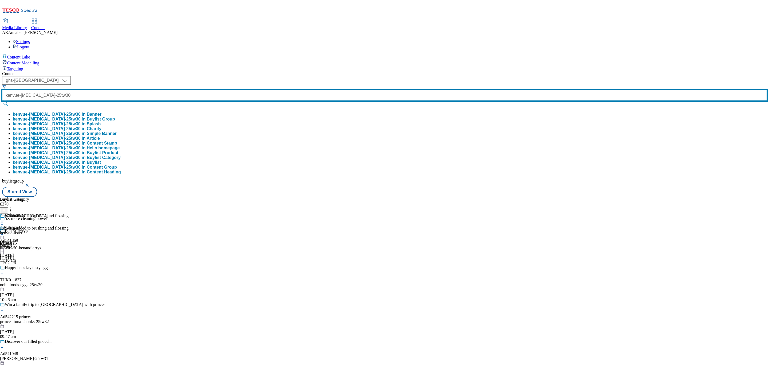
scroll to position [0, 1]
type input "kenvue-[MEDICAL_DATA]-25tw30"
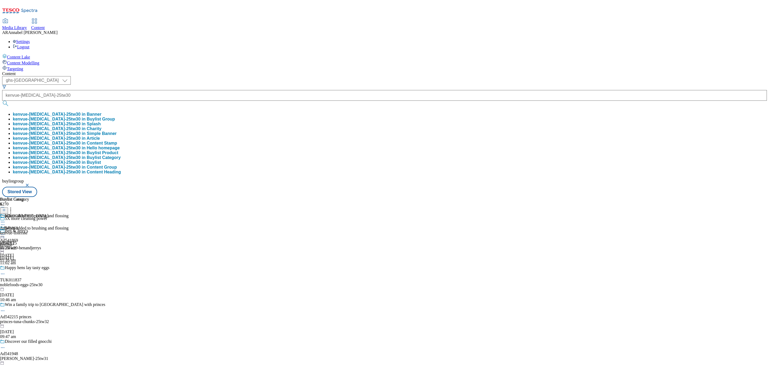
scroll to position [0, 0]
click at [115, 117] on button "kenvue-[MEDICAL_DATA]-25tw30 in Buylist Group" at bounding box center [64, 119] width 102 height 5
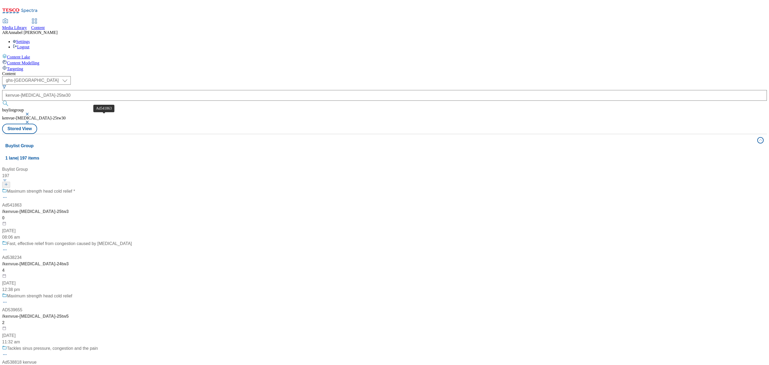
click at [22, 202] on span "Ad541863" at bounding box center [11, 205] width 19 height 6
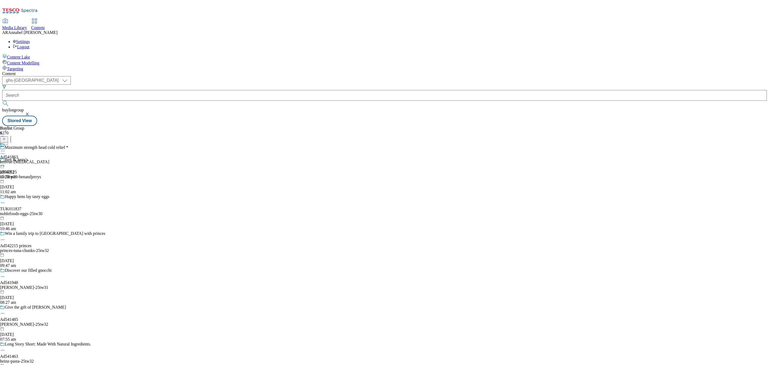
click at [49, 159] on div "kenvue-[MEDICAL_DATA]" at bounding box center [24, 161] width 49 height 5
drag, startPoint x: 199, startPoint y: 90, endPoint x: 184, endPoint y: 90, distance: 14.4
click at [18, 167] on div "Ad541863" at bounding box center [9, 169] width 18 height 5
copy div "541863"
drag, startPoint x: 194, startPoint y: 89, endPoint x: 184, endPoint y: 90, distance: 9.9
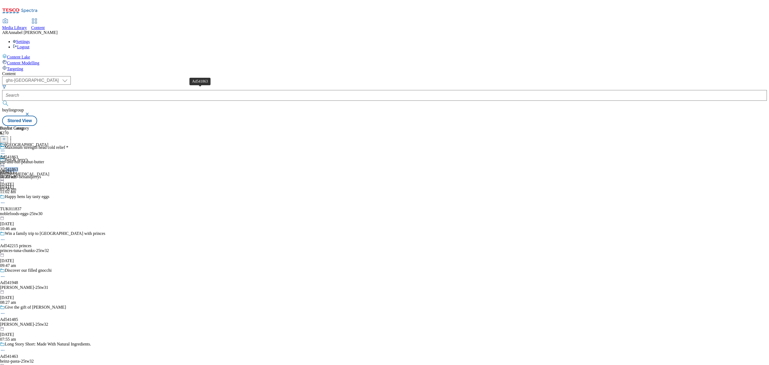
click at [18, 167] on div "Ad541863" at bounding box center [9, 169] width 18 height 5
click at [48, 159] on div "pip-and-nut-peanut-butter" at bounding box center [24, 161] width 48 height 5
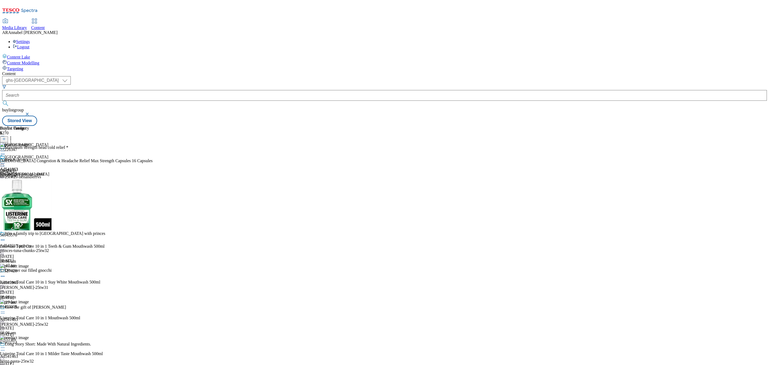
click at [13, 135] on icon at bounding box center [10, 137] width 5 height 5
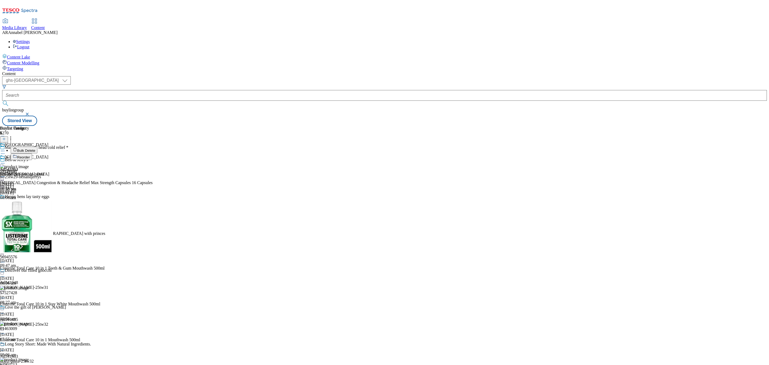
click at [35, 148] on span "Bulk Delete" at bounding box center [26, 150] width 18 height 4
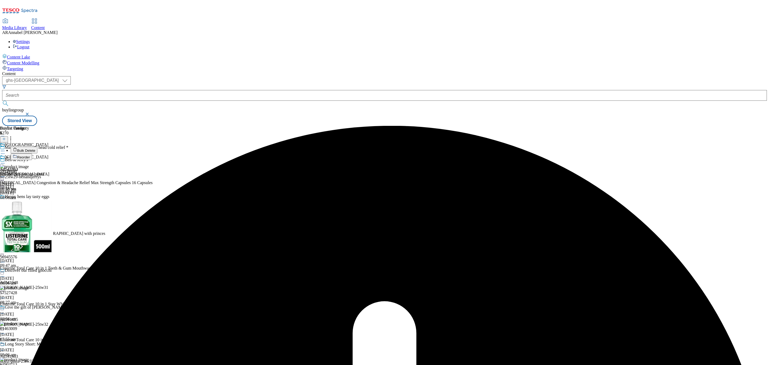
click at [5, 160] on icon at bounding box center [2, 162] width 5 height 5
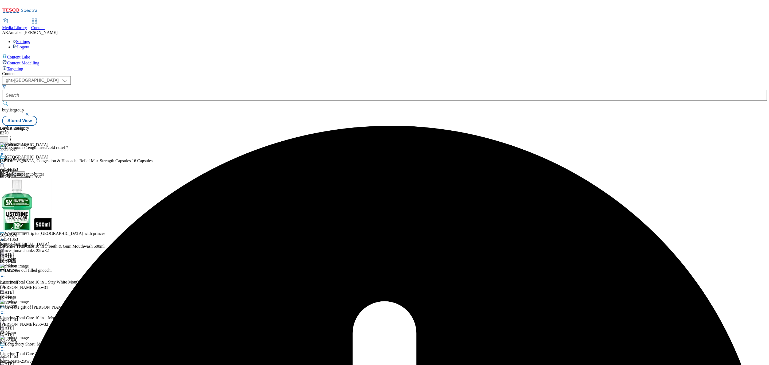
click at [34, 222] on span "Un-publish" at bounding box center [25, 224] width 17 height 4
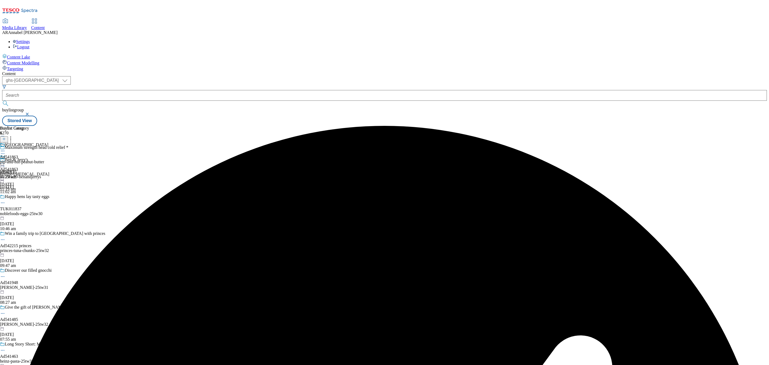
click at [5, 160] on icon at bounding box center [2, 162] width 5 height 5
click at [34, 203] on span "Un-preview" at bounding box center [26, 205] width 18 height 4
click at [5, 160] on icon at bounding box center [2, 162] width 5 height 5
click at [48, 159] on div "pip-and-nut-peanut-butter" at bounding box center [24, 161] width 48 height 5
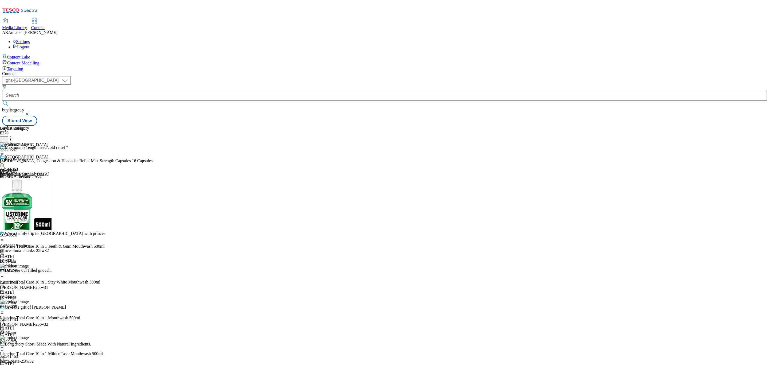
click at [13, 135] on icon at bounding box center [10, 137] width 5 height 5
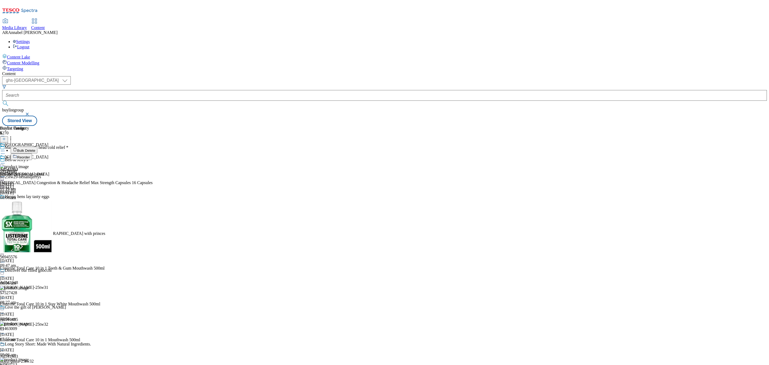
click at [35, 148] on span "Bulk Delete" at bounding box center [26, 150] width 18 height 4
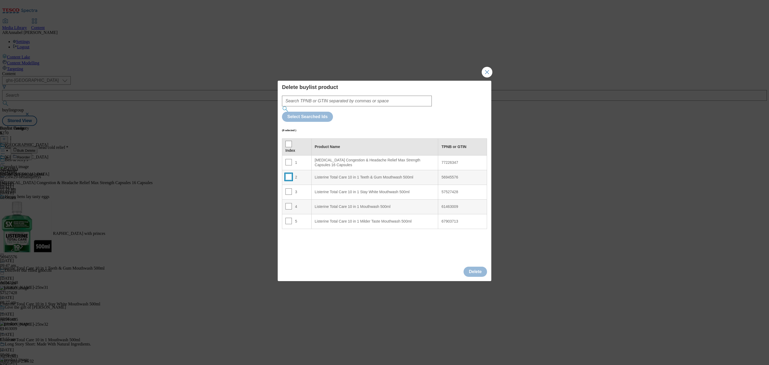
click at [290, 173] on input "Modal" at bounding box center [288, 176] width 6 height 6
checkbox input "true"
click at [287, 218] on input "Modal" at bounding box center [288, 221] width 6 height 6
checkbox input "true"
click at [289, 188] on input "Modal" at bounding box center [288, 191] width 6 height 6
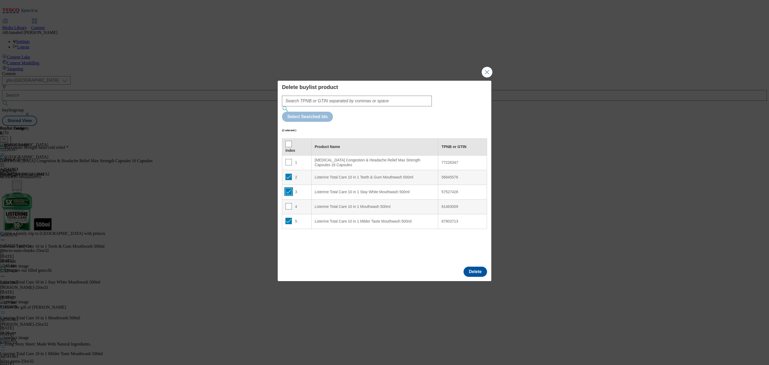
checkbox input "true"
click at [291, 203] on div "4" at bounding box center [296, 207] width 23 height 8
click at [288, 203] on input "Modal" at bounding box center [288, 206] width 6 height 6
checkbox input "true"
click at [475, 266] on button "Delete" at bounding box center [474, 271] width 23 height 10
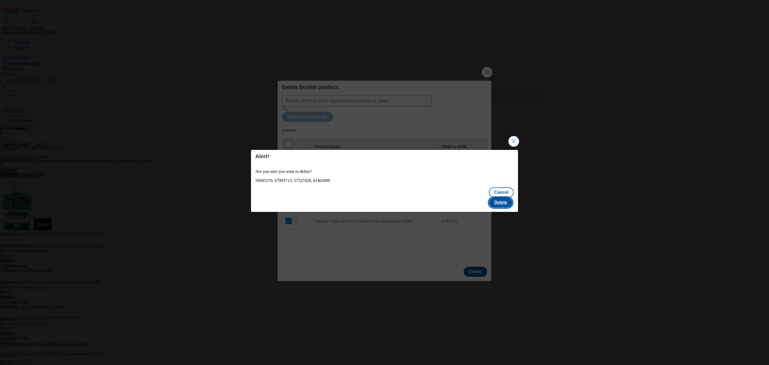
click at [495, 197] on button "Delete" at bounding box center [500, 202] width 23 height 10
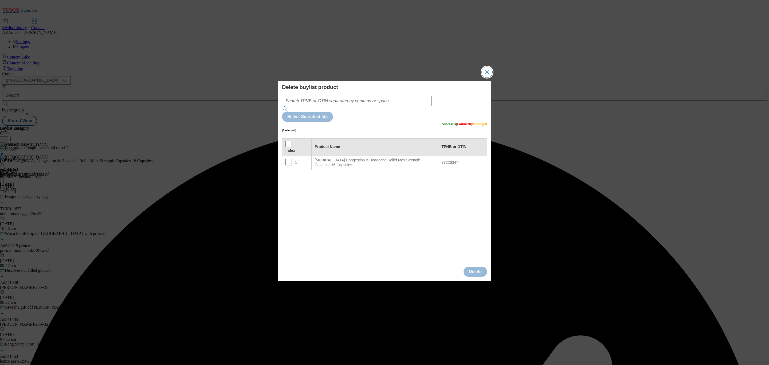
click at [486, 77] on button "Close Modal" at bounding box center [486, 72] width 11 height 11
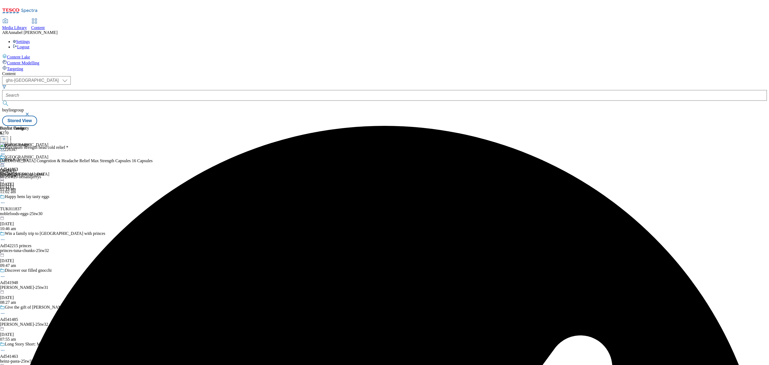
click at [6, 137] on icon at bounding box center [4, 139] width 4 height 4
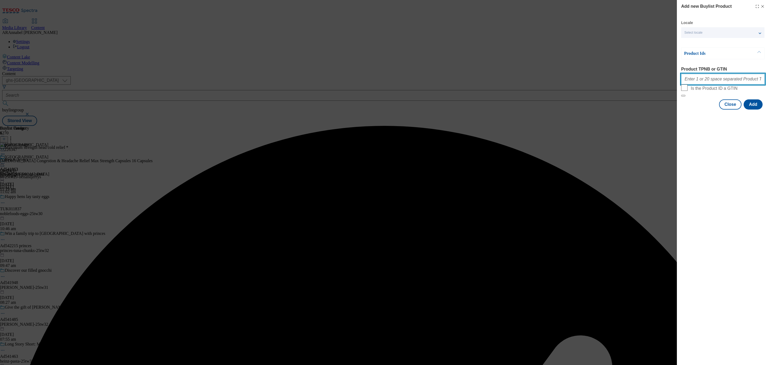
click at [710, 81] on input "Product TPNB or GTIN" at bounding box center [723, 79] width 84 height 11
paste input "77226347 85468768"
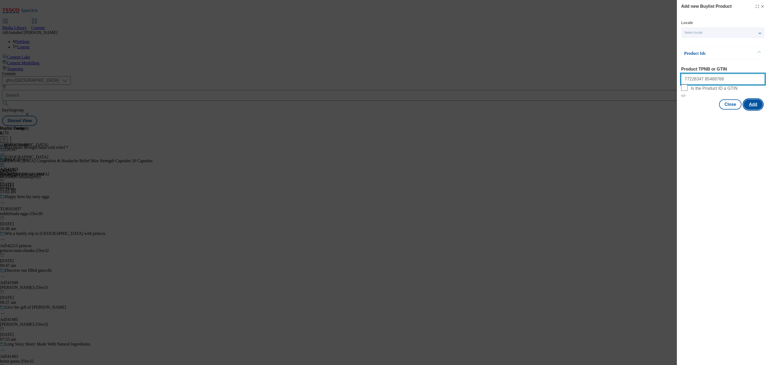
type input "77226347 85468768"
click at [750, 109] on button "Add" at bounding box center [752, 104] width 19 height 10
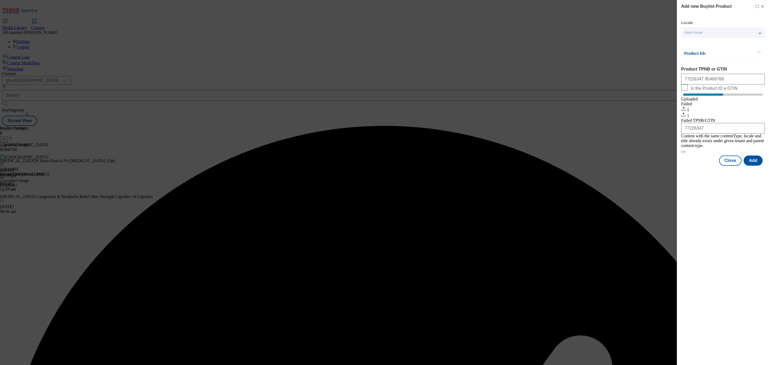
drag, startPoint x: 738, startPoint y: 199, endPoint x: 752, endPoint y: 108, distance: 91.6
click at [738, 199] on div "Add new Buylist Product Locale Select locale English Welsh Product Ids Product …" at bounding box center [723, 182] width 92 height 365
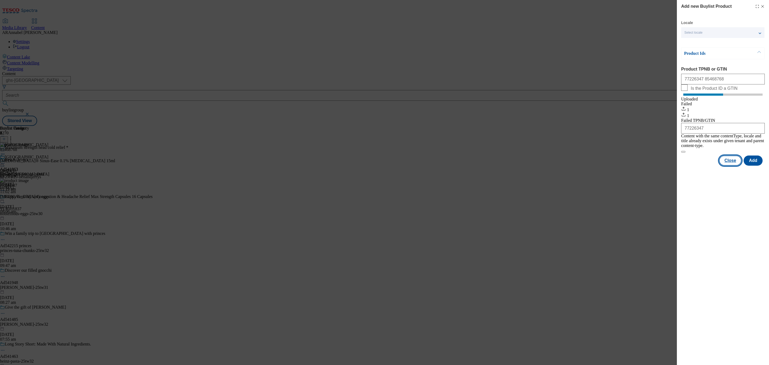
click at [727, 160] on button "Close" at bounding box center [730, 160] width 22 height 10
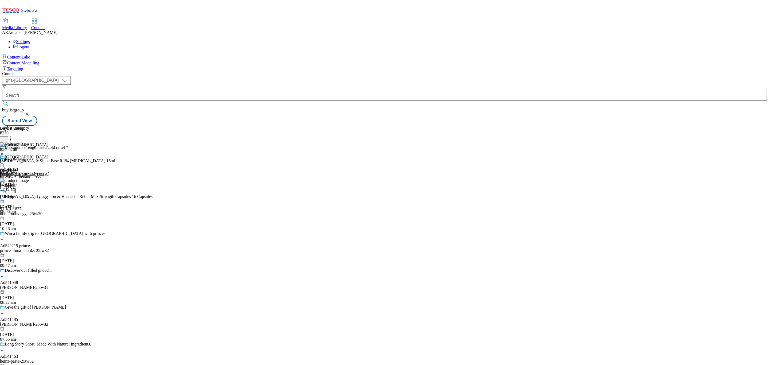
click at [13, 135] on icon at bounding box center [10, 137] width 5 height 5
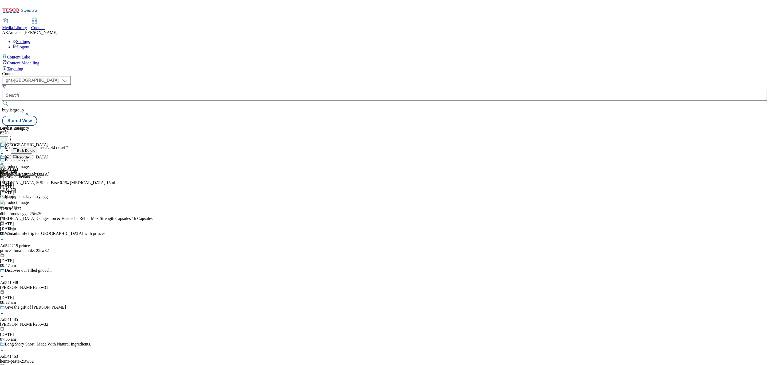
click at [32, 153] on button "Reorder" at bounding box center [21, 156] width 21 height 7
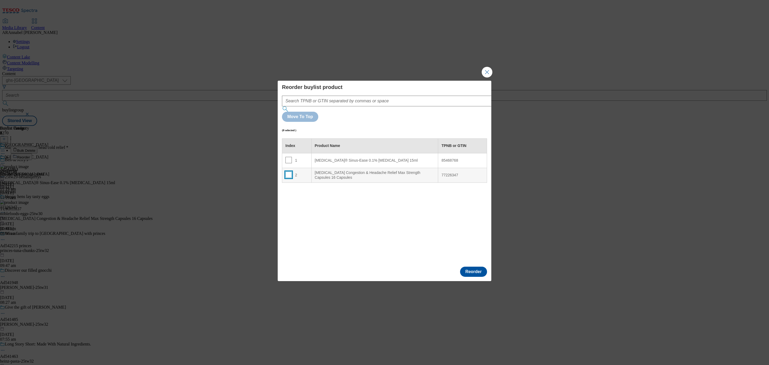
click at [289, 171] on input "Modal" at bounding box center [288, 174] width 6 height 6
checkbox input "true"
click at [310, 153] on td "1" at bounding box center [296, 160] width 29 height 15
click at [481, 266] on button "Reorder" at bounding box center [473, 271] width 27 height 10
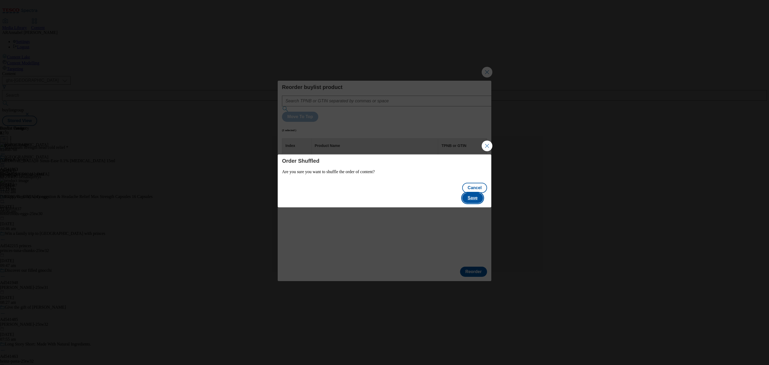
click at [474, 193] on button "Save" at bounding box center [472, 198] width 21 height 10
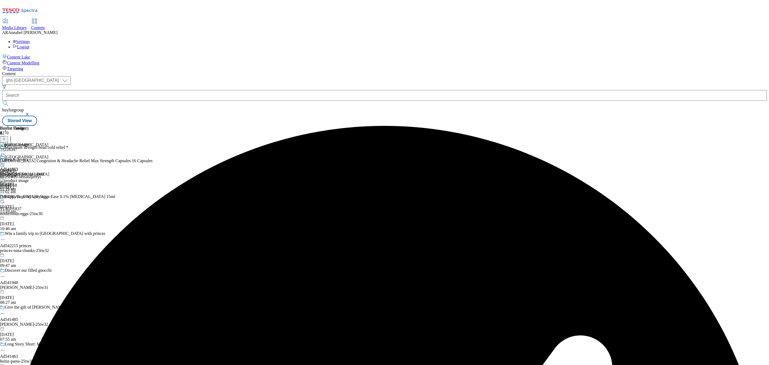
click at [2, 163] on circle at bounding box center [1, 163] width 1 height 1
click at [29, 197] on span "Preview" at bounding box center [23, 199] width 13 height 4
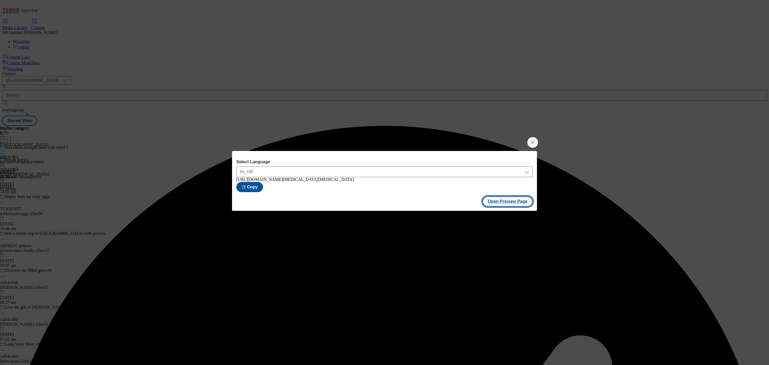
click at [516, 204] on button "Open Preview Page" at bounding box center [507, 201] width 50 height 10
drag, startPoint x: 535, startPoint y: 141, endPoint x: 403, endPoint y: 129, distance: 132.6
click at [534, 141] on button "Close Modal" at bounding box center [532, 142] width 11 height 11
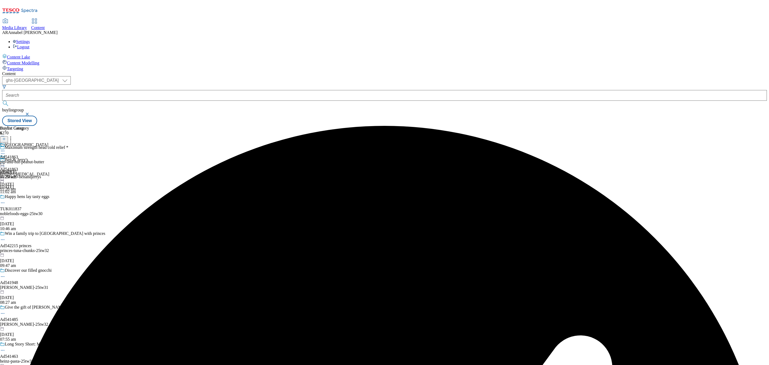
click at [5, 160] on icon at bounding box center [2, 162] width 5 height 5
click at [28, 215] on span "Publish" at bounding box center [23, 217] width 12 height 4
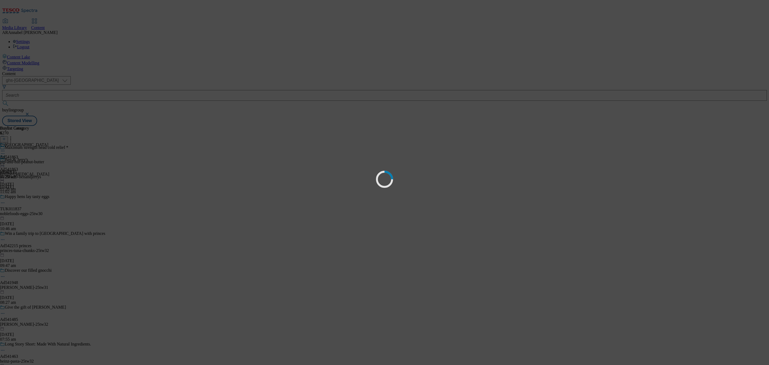
click at [460, 128] on html "Icons icon_account icon_add icon_backward_link icon_basket icon_benefits icon_c…" at bounding box center [384, 64] width 769 height 128
